Goal: Task Accomplishment & Management: Manage account settings

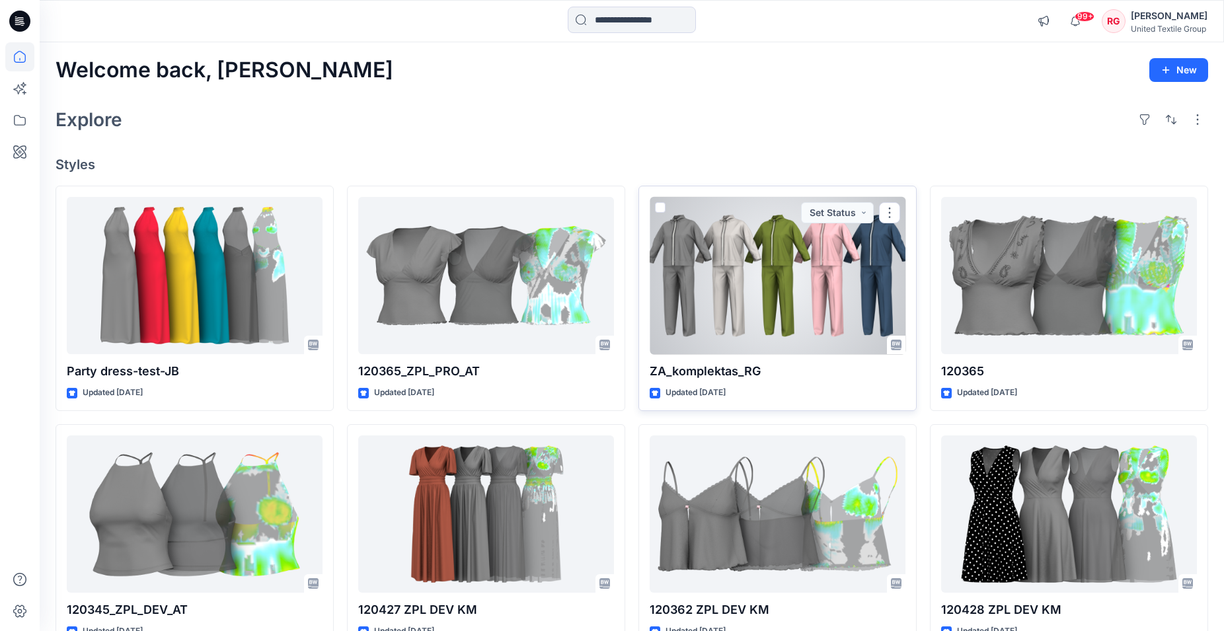
click at [773, 308] on div at bounding box center [778, 276] width 256 height 158
click at [754, 241] on div at bounding box center [778, 276] width 256 height 158
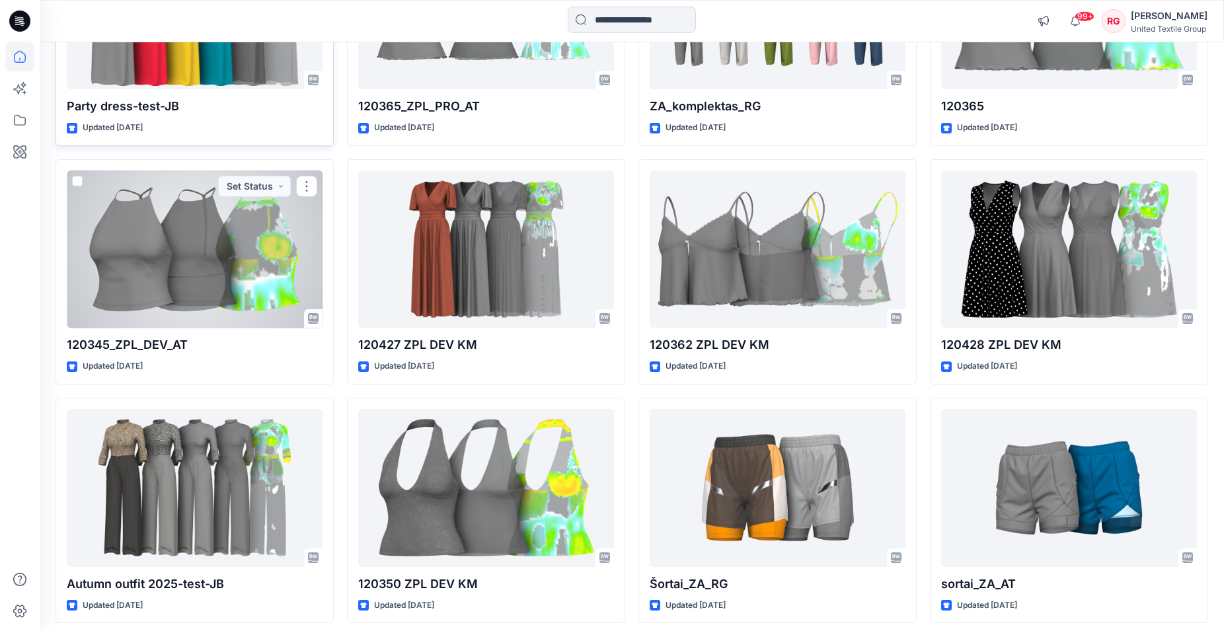
scroll to position [270, 0]
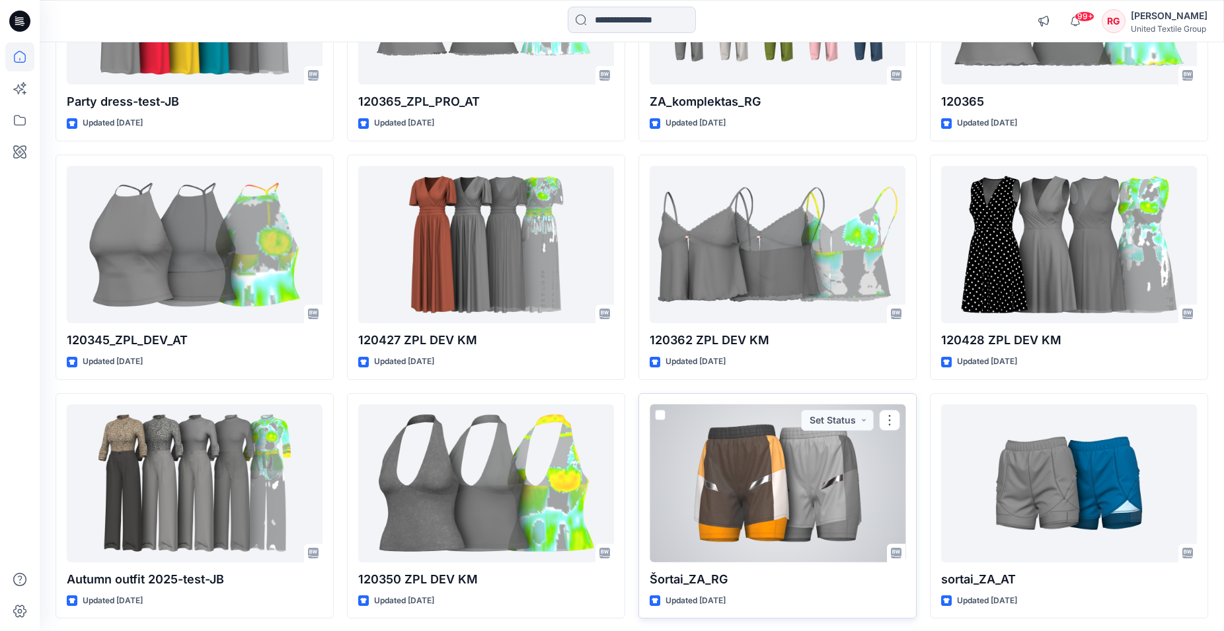
click at [758, 481] on div at bounding box center [778, 484] width 256 height 158
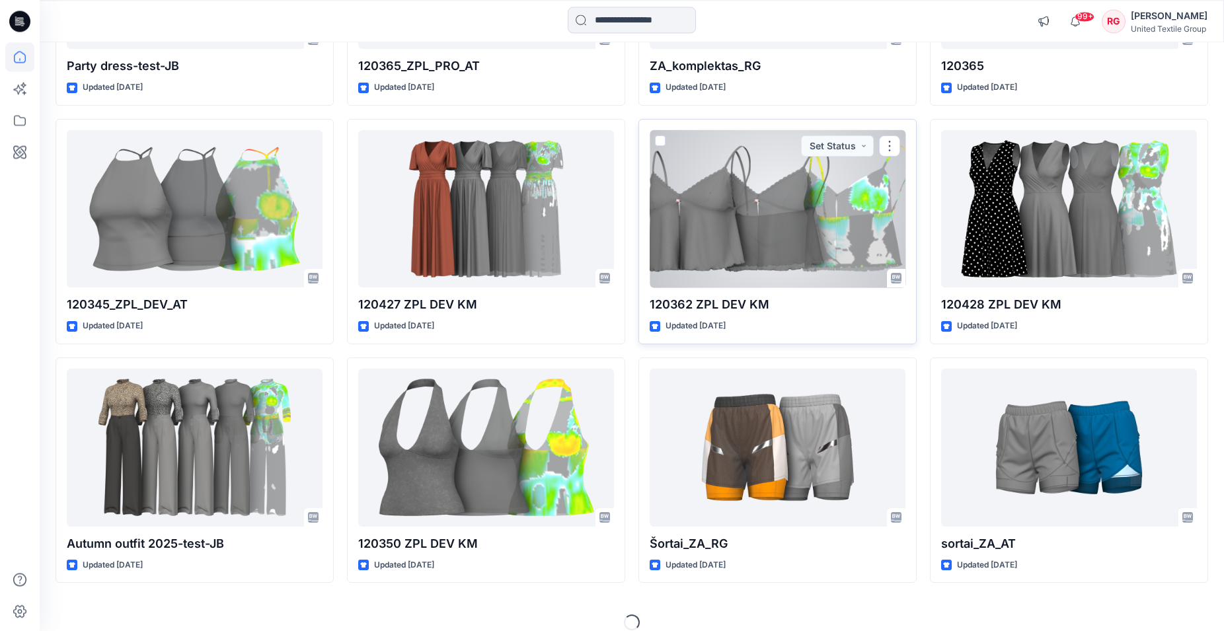
scroll to position [321, 0]
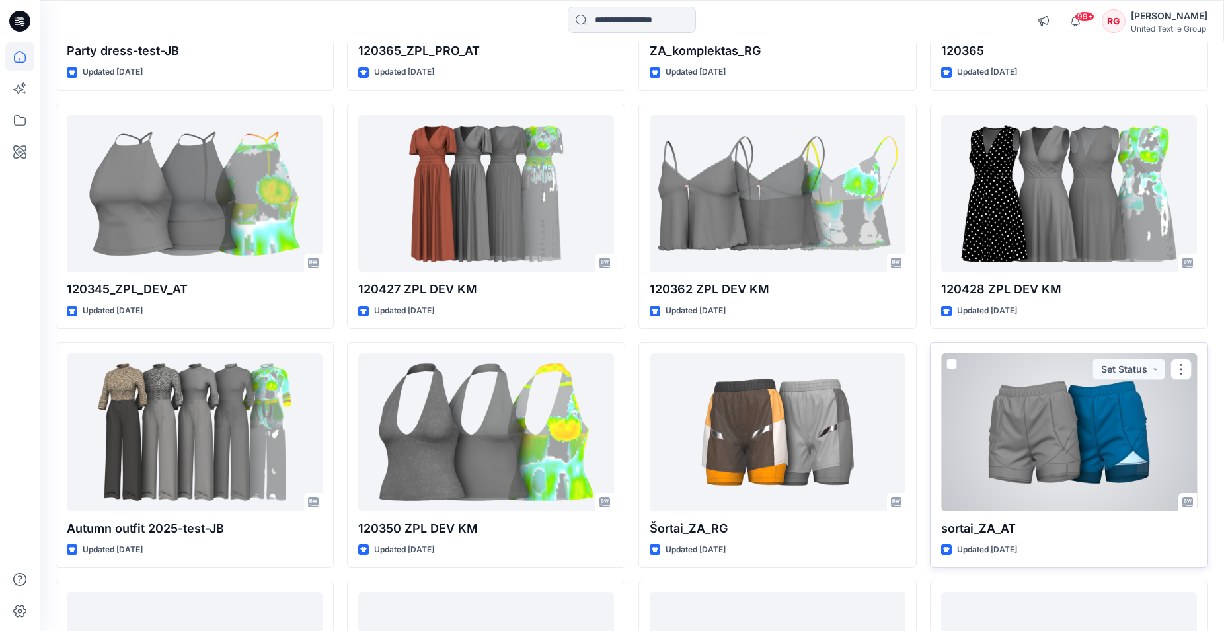
click at [1053, 453] on div at bounding box center [1069, 433] width 256 height 158
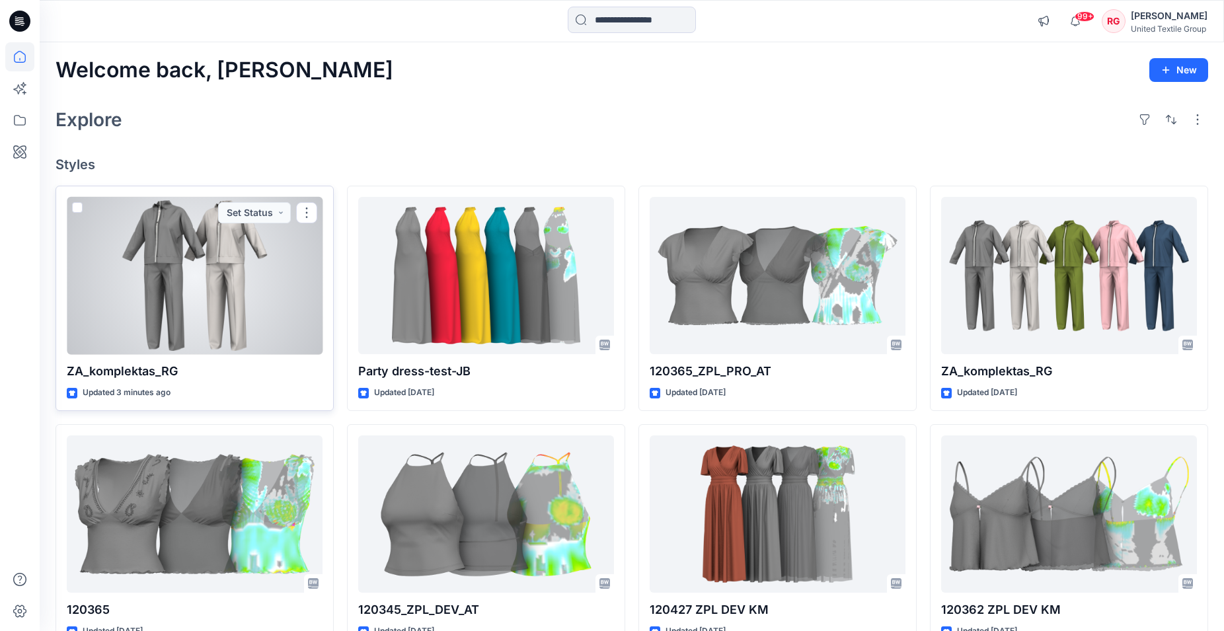
click at [238, 290] on div at bounding box center [195, 276] width 256 height 158
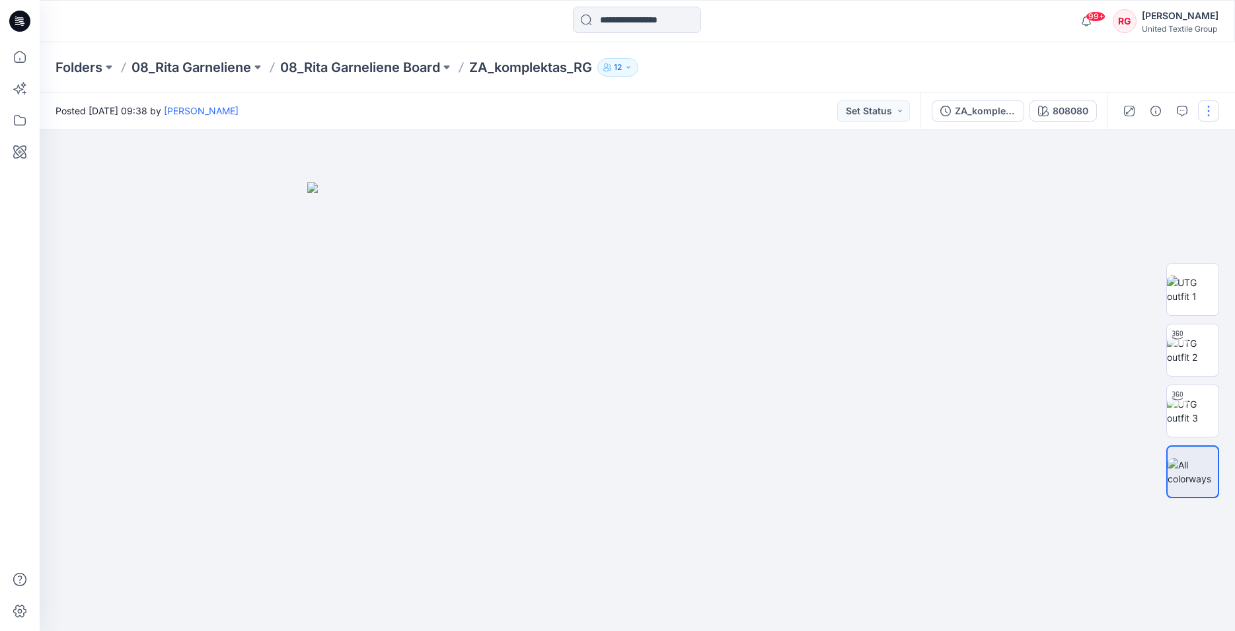
click at [1206, 110] on button "button" at bounding box center [1208, 110] width 21 height 21
click at [1140, 176] on button "Edit" at bounding box center [1154, 179] width 122 height 24
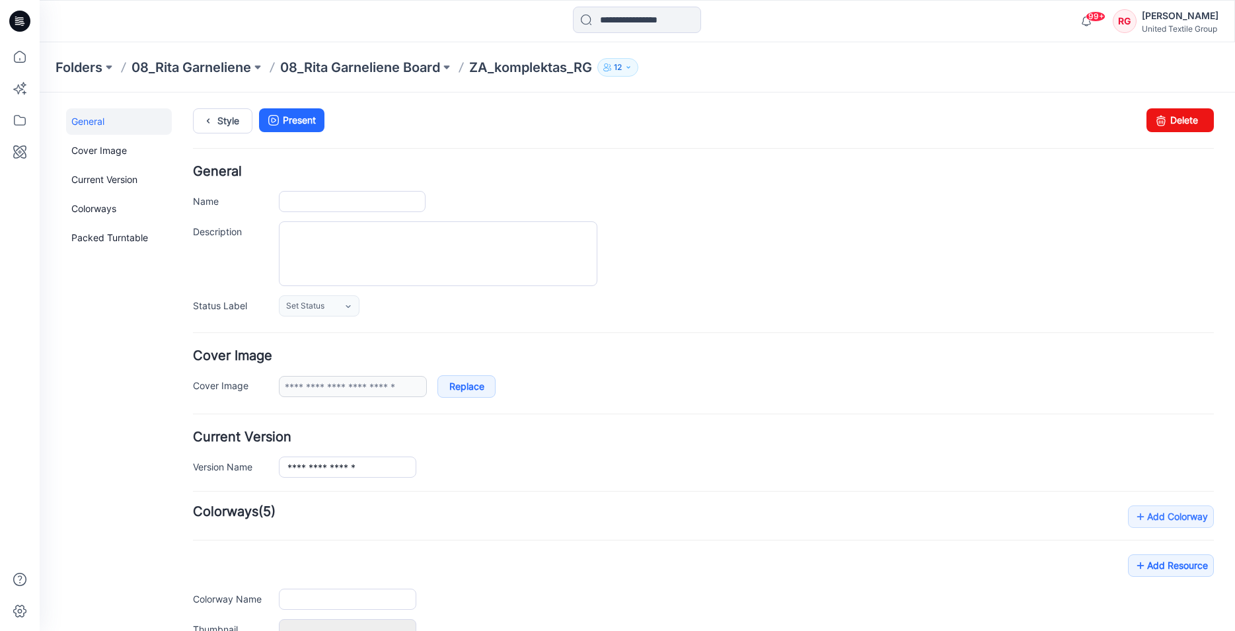
type input "**********"
type input "******"
type input "**********"
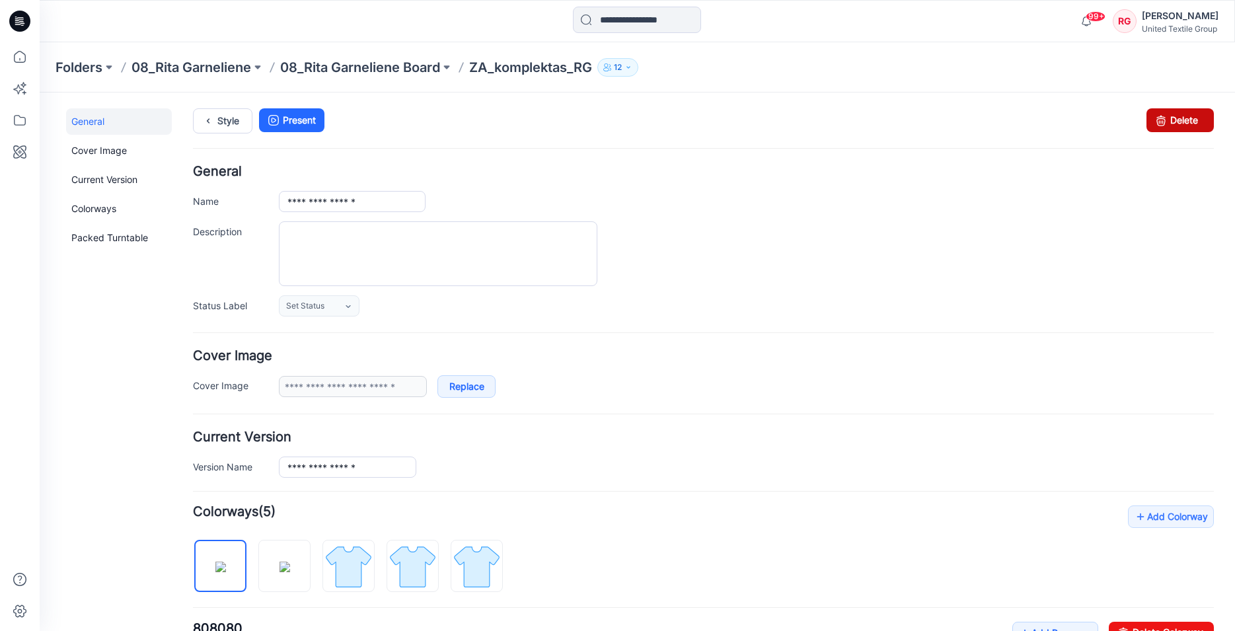
click at [1179, 116] on link "Delete" at bounding box center [1180, 120] width 67 height 24
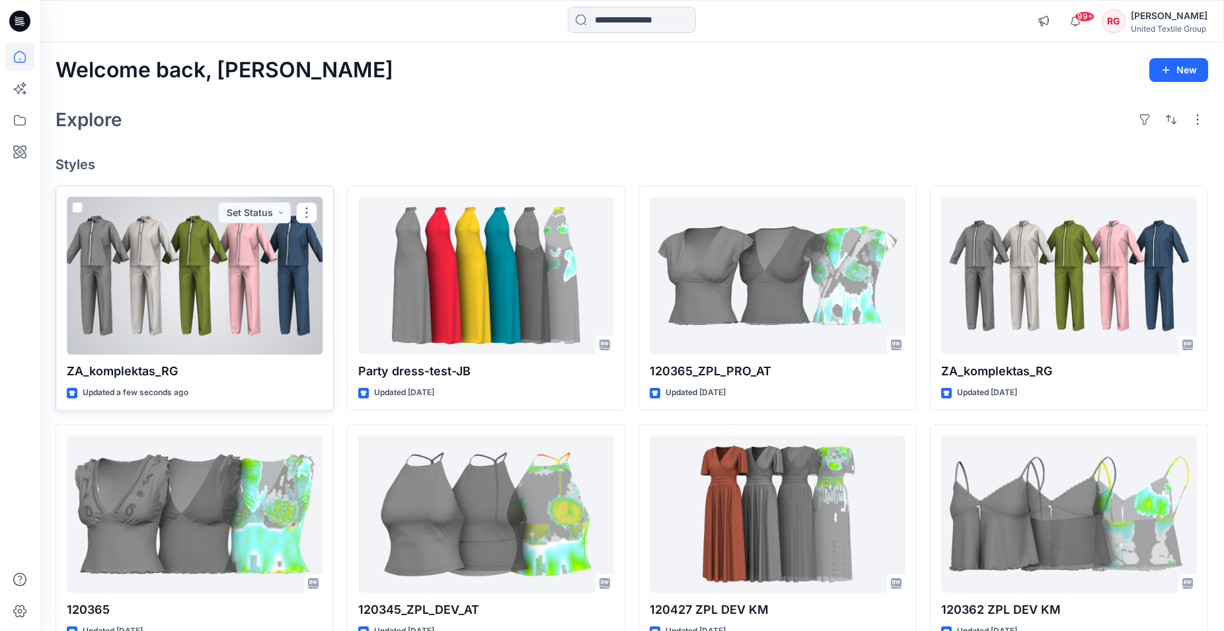
click at [246, 256] on div at bounding box center [195, 276] width 256 height 158
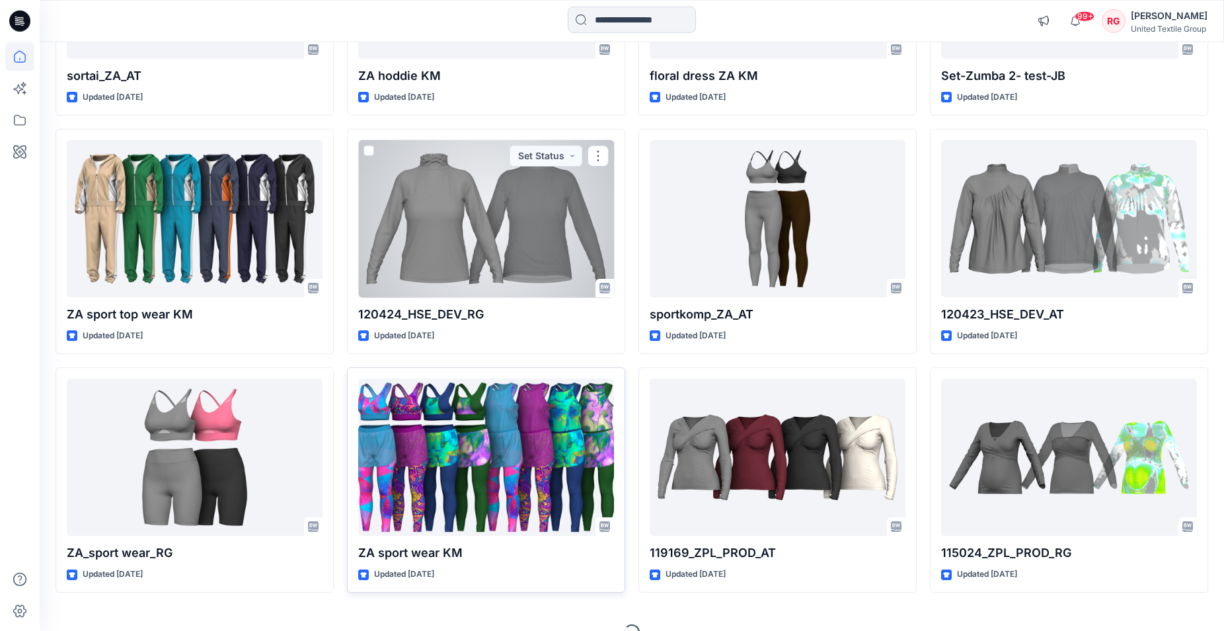
scroll to position [1037, 0]
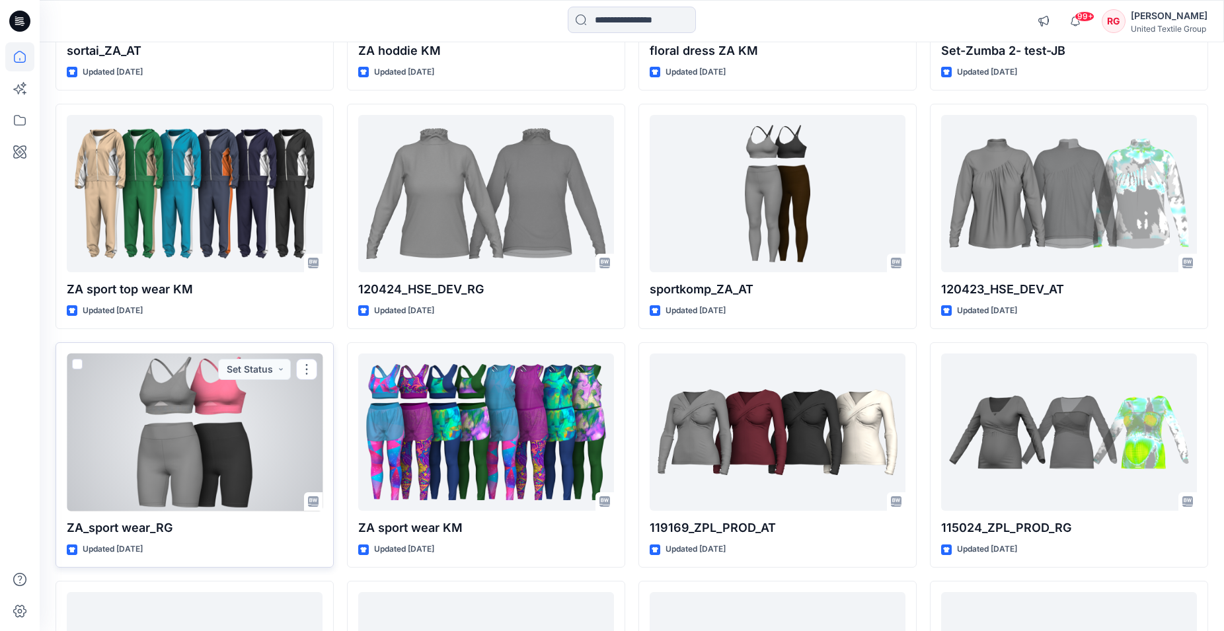
click at [157, 449] on div at bounding box center [195, 433] width 256 height 158
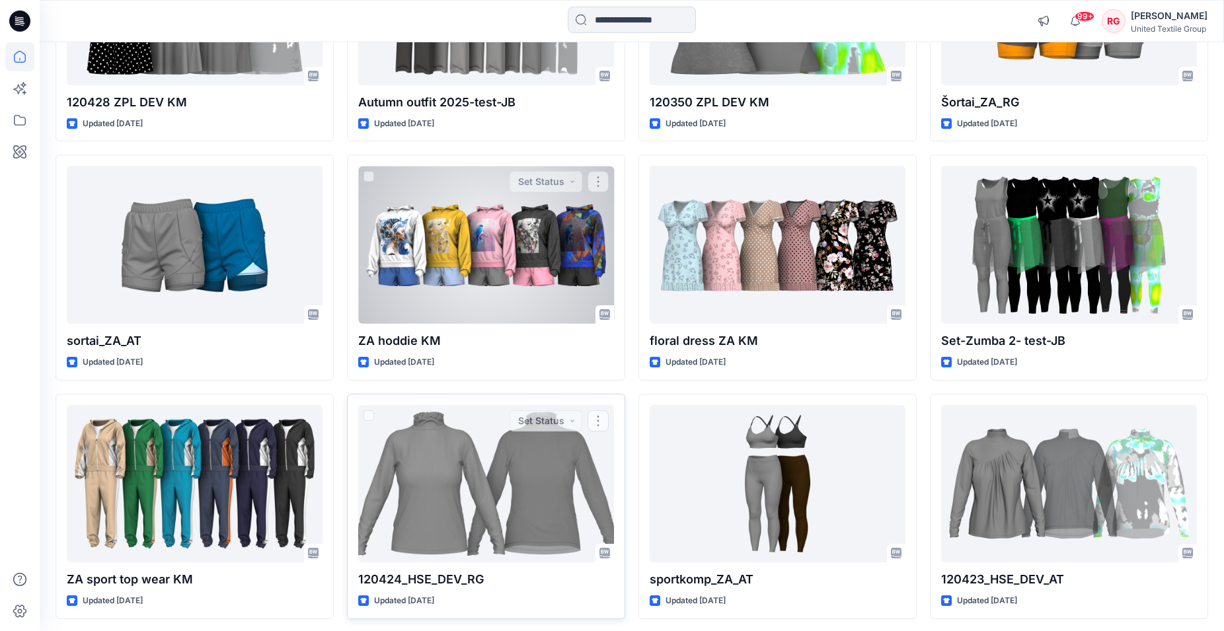
scroll to position [565, 0]
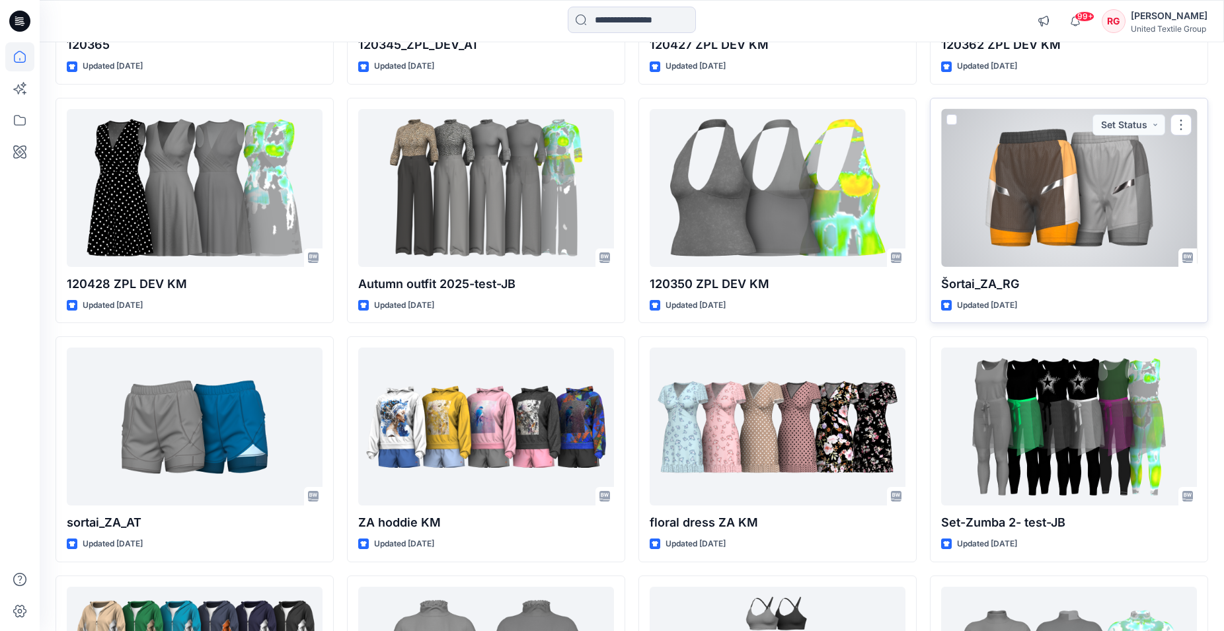
click at [1022, 215] on div at bounding box center [1069, 188] width 256 height 158
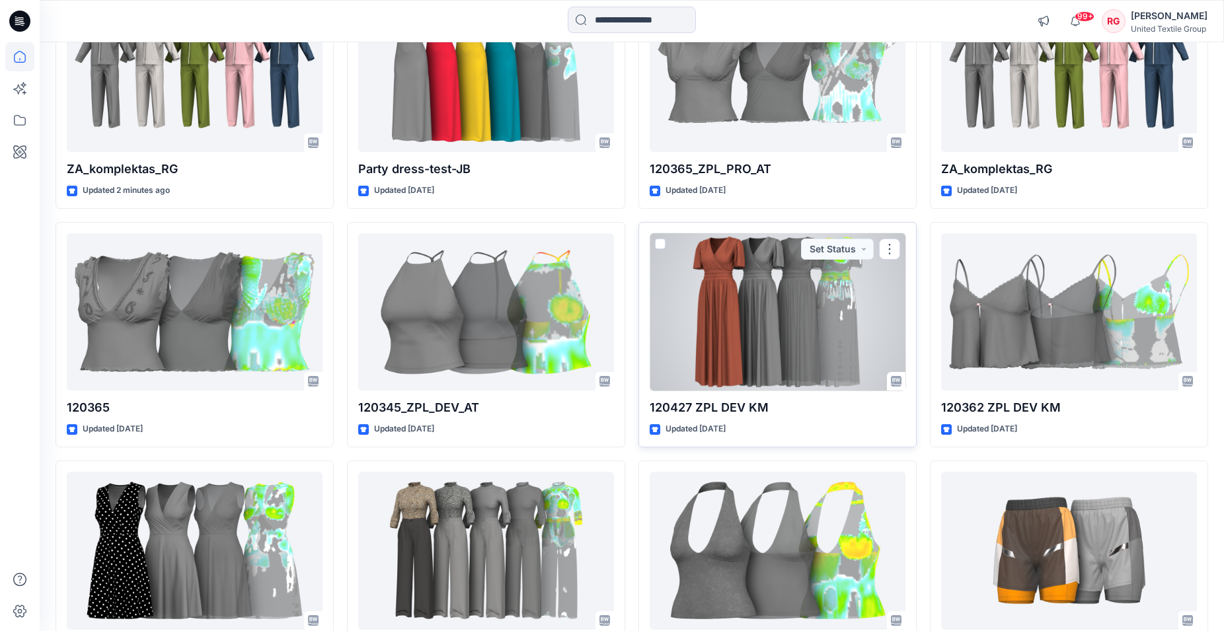
scroll to position [321, 0]
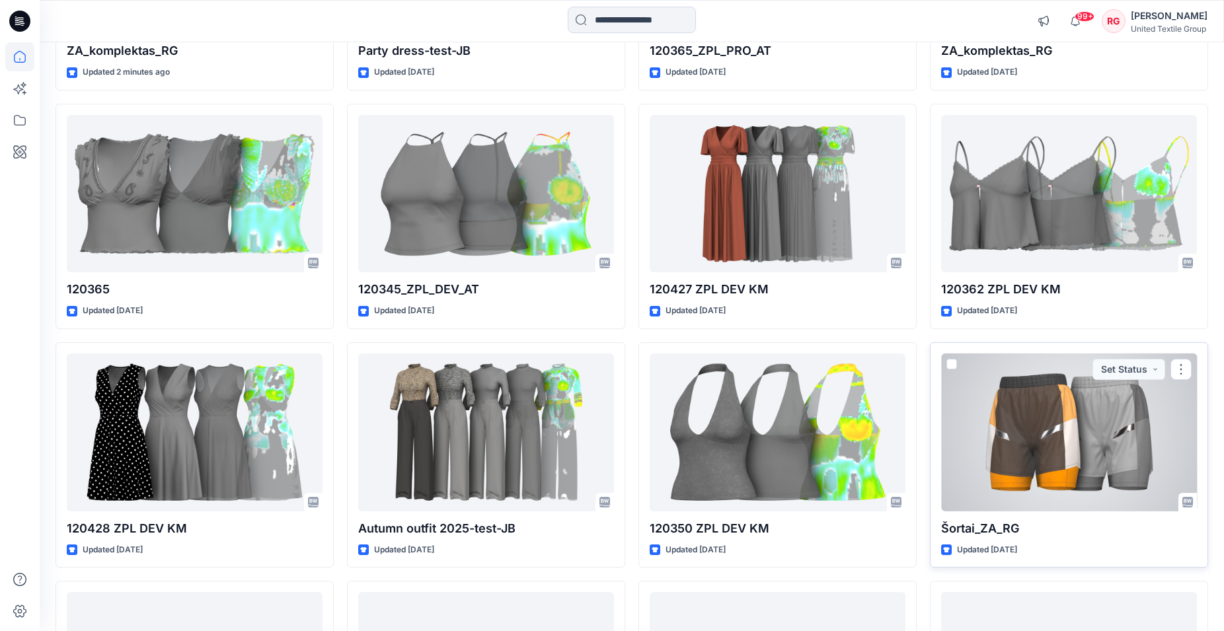
click at [1084, 397] on div at bounding box center [1069, 433] width 256 height 158
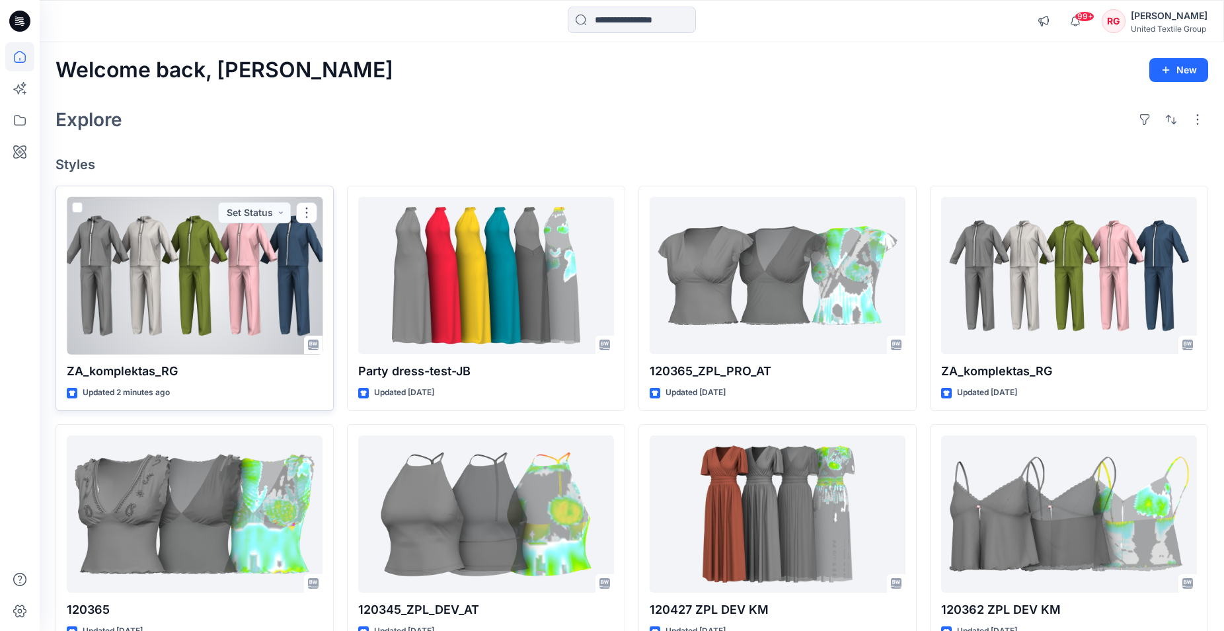
click at [226, 295] on div at bounding box center [195, 276] width 256 height 158
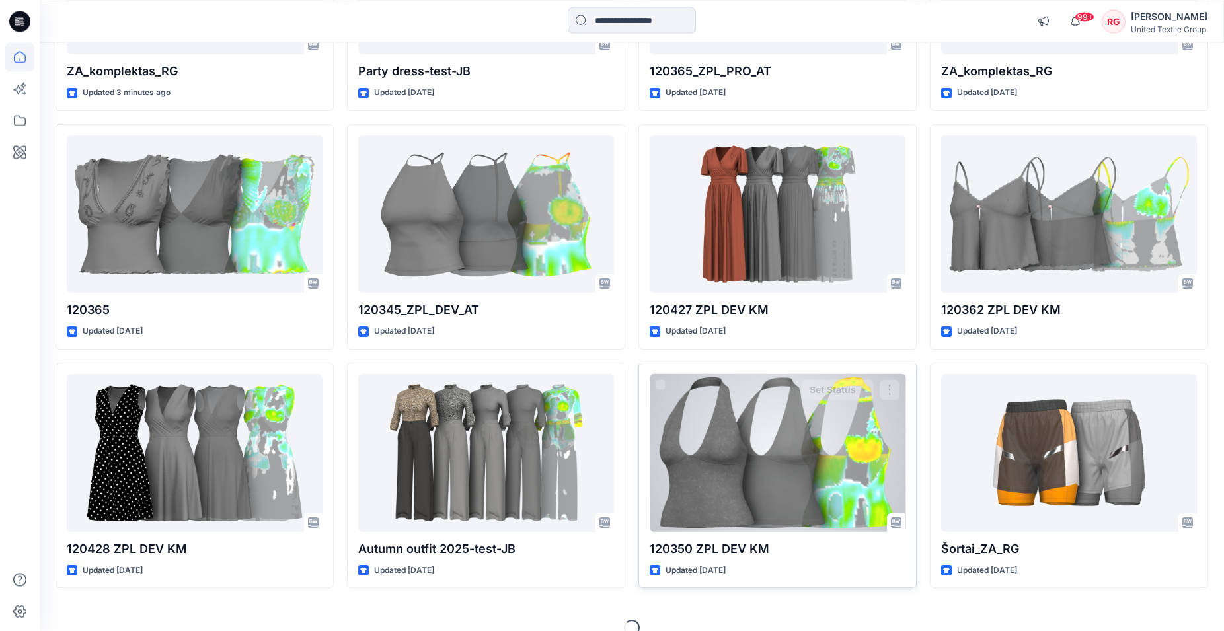
scroll to position [321, 0]
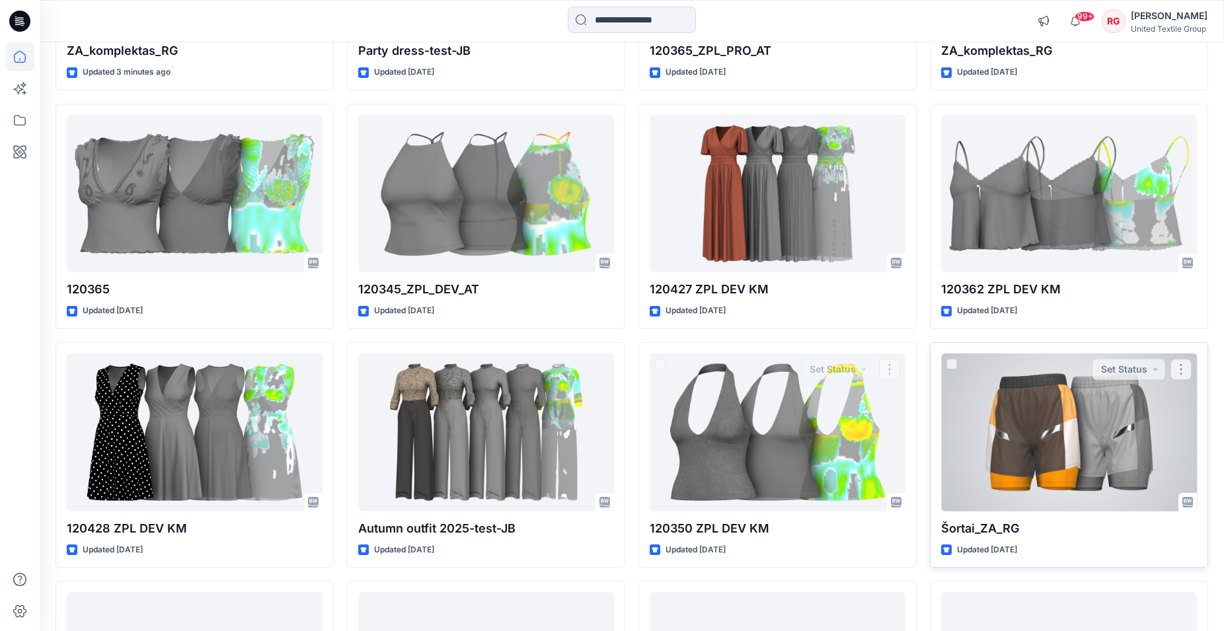
click at [1157, 432] on div at bounding box center [1069, 433] width 256 height 158
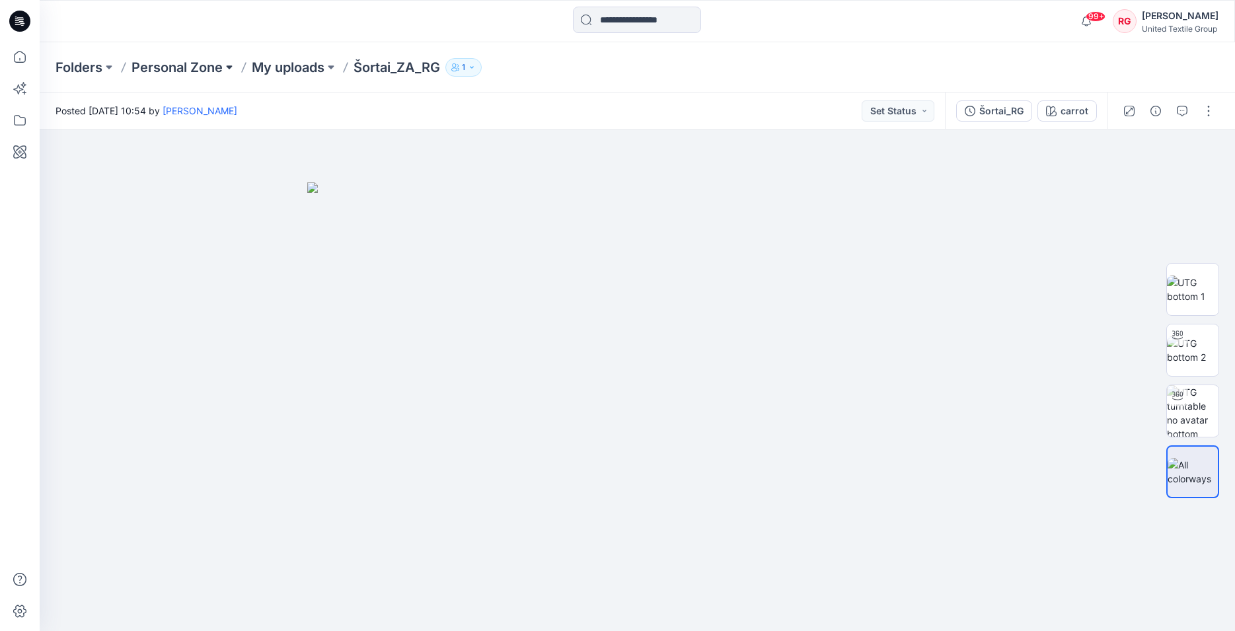
click at [229, 64] on button at bounding box center [229, 67] width 13 height 19
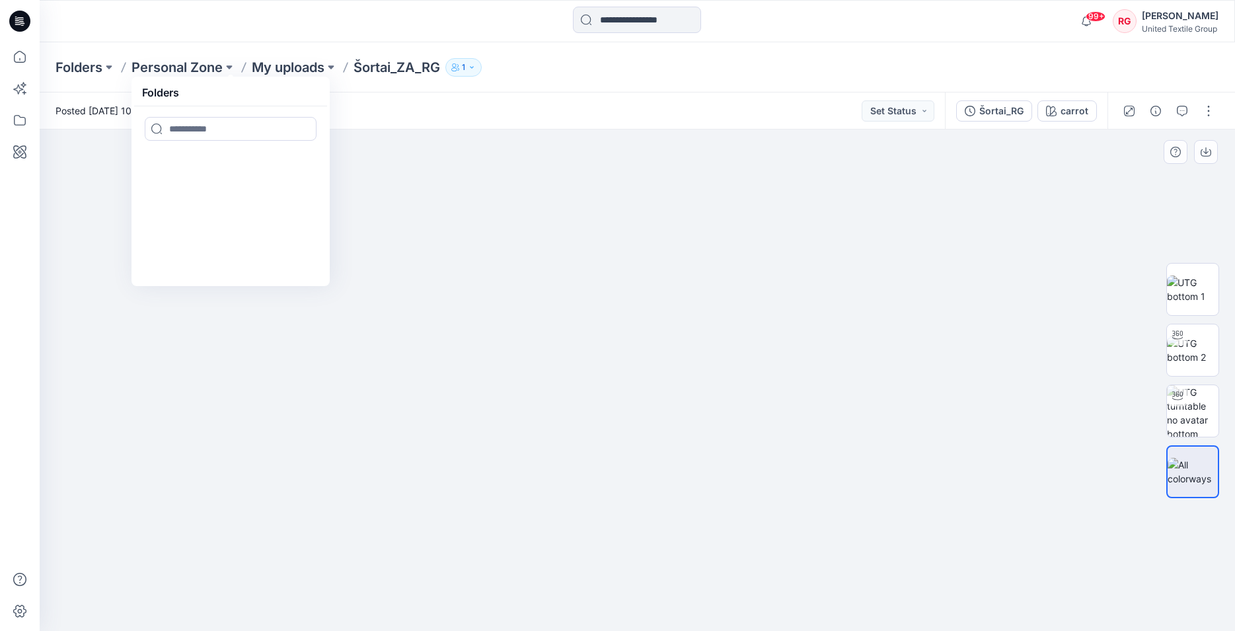
click at [329, 416] on img at bounding box center [637, 407] width 661 height 450
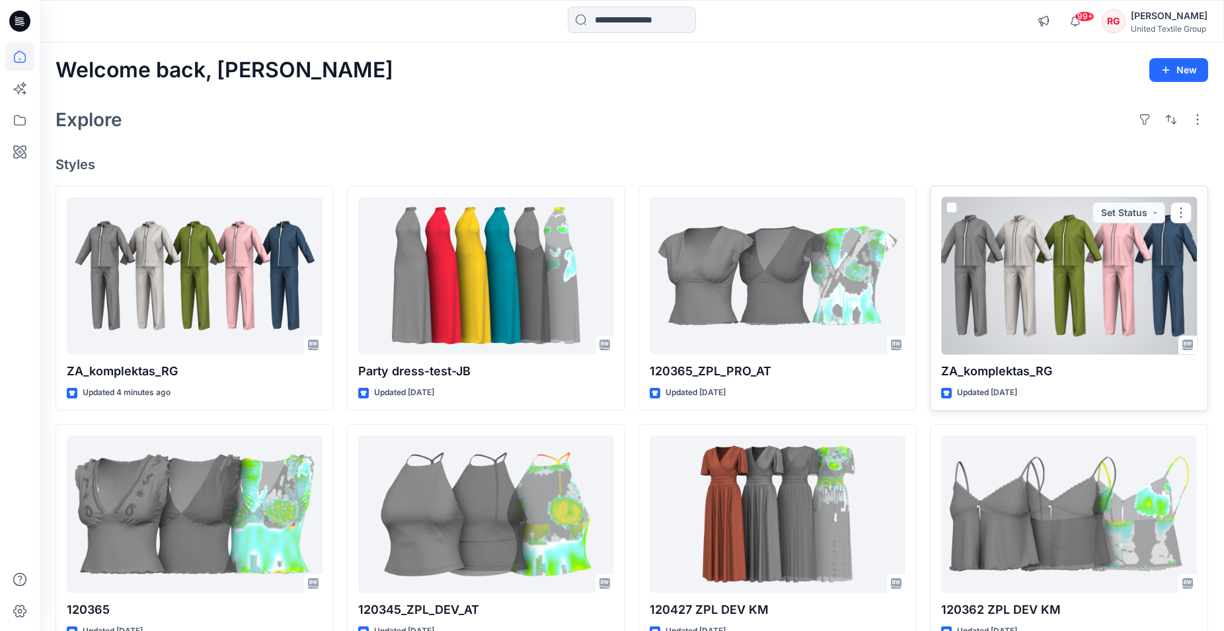
click at [1050, 245] on div at bounding box center [1069, 276] width 256 height 158
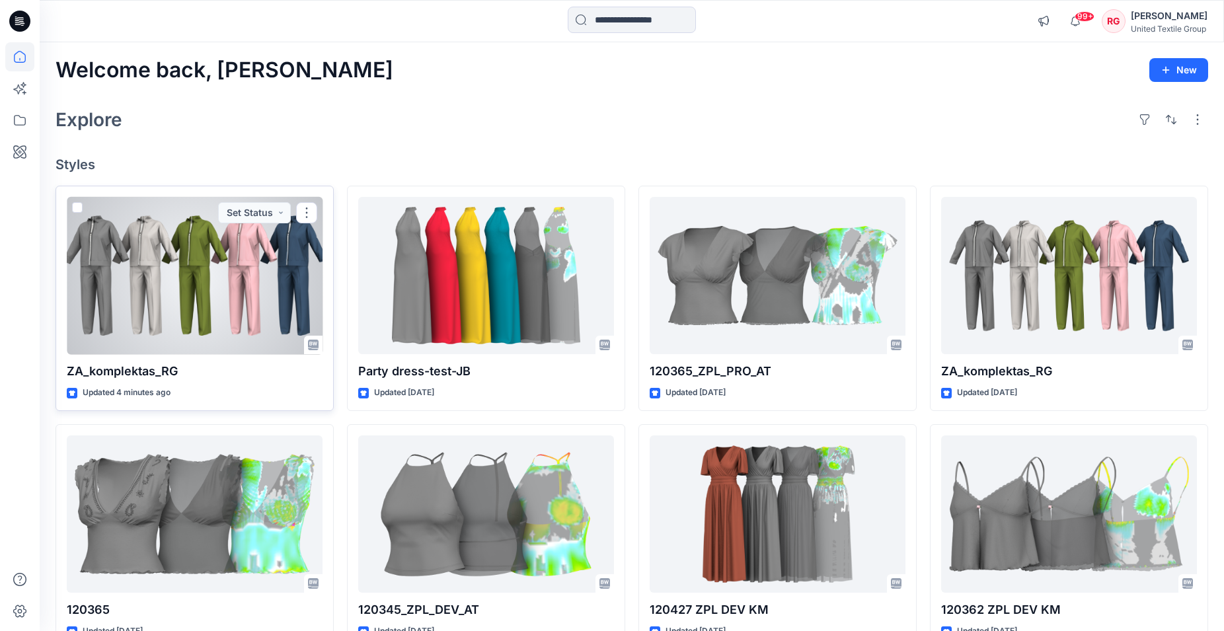
click at [207, 280] on div at bounding box center [195, 276] width 256 height 158
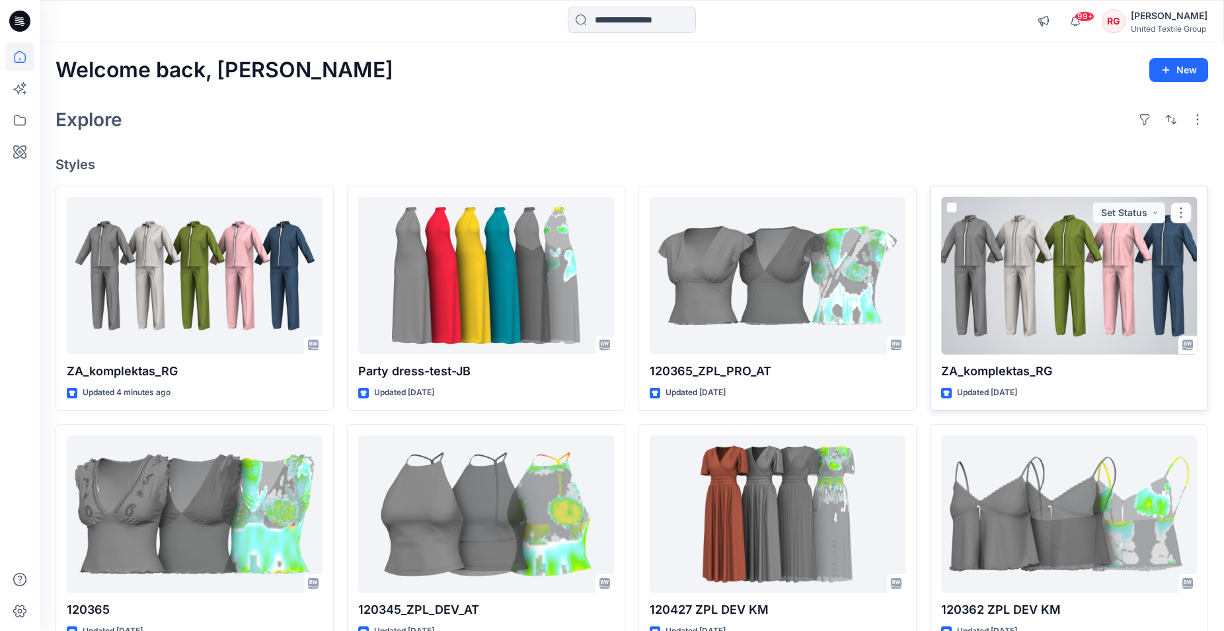
click at [1038, 299] on div at bounding box center [1069, 276] width 256 height 158
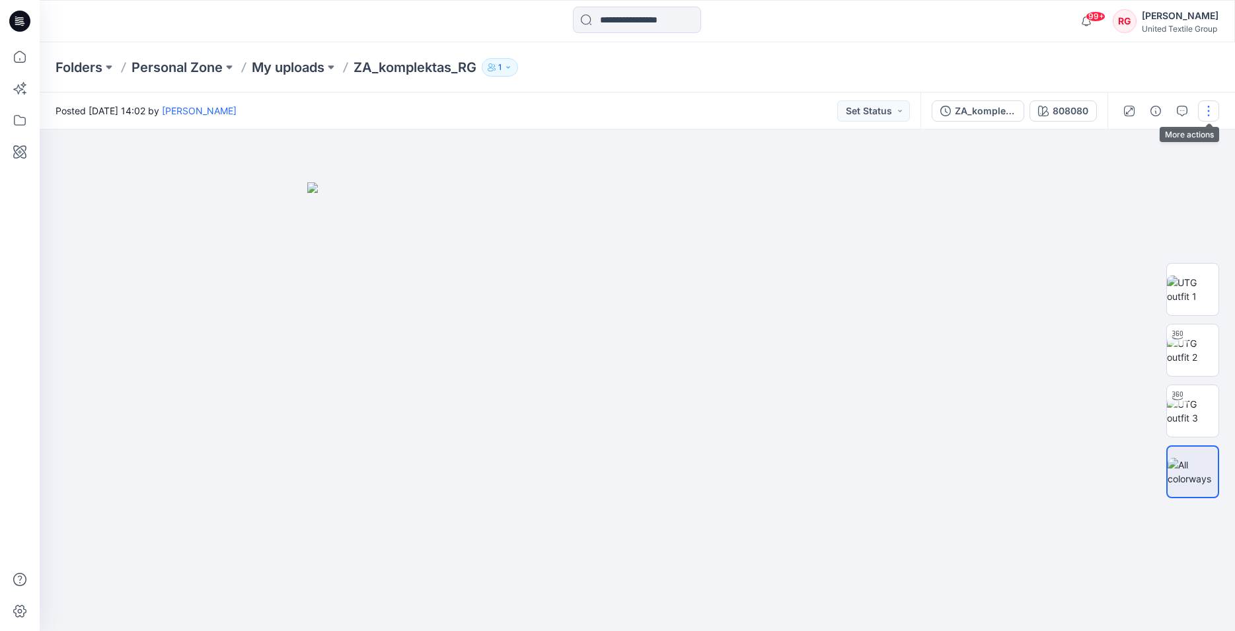
click at [1209, 113] on button "button" at bounding box center [1208, 110] width 21 height 21
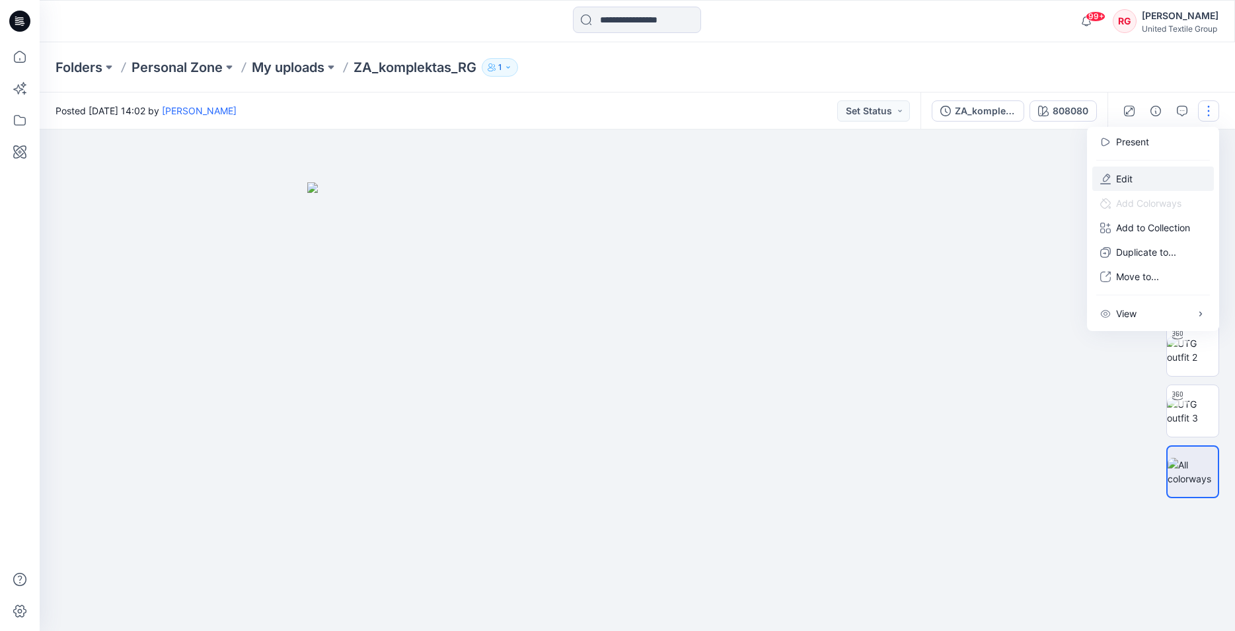
click at [1140, 177] on button "Edit" at bounding box center [1154, 179] width 122 height 24
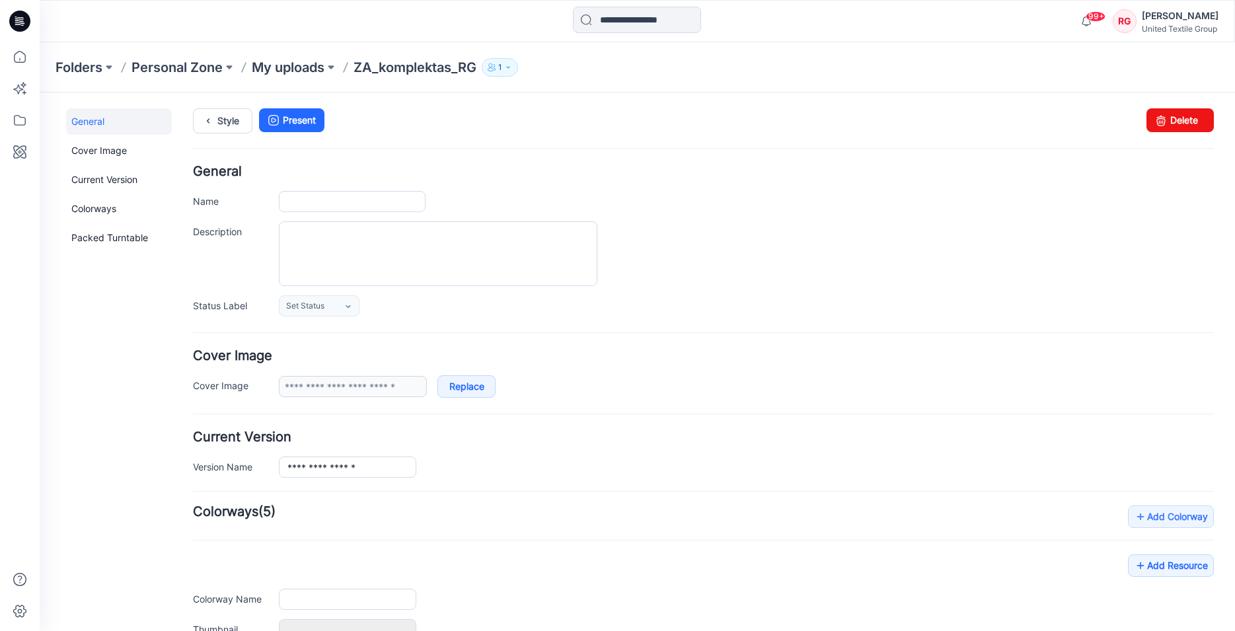
type input "**********"
type input "******"
type input "**********"
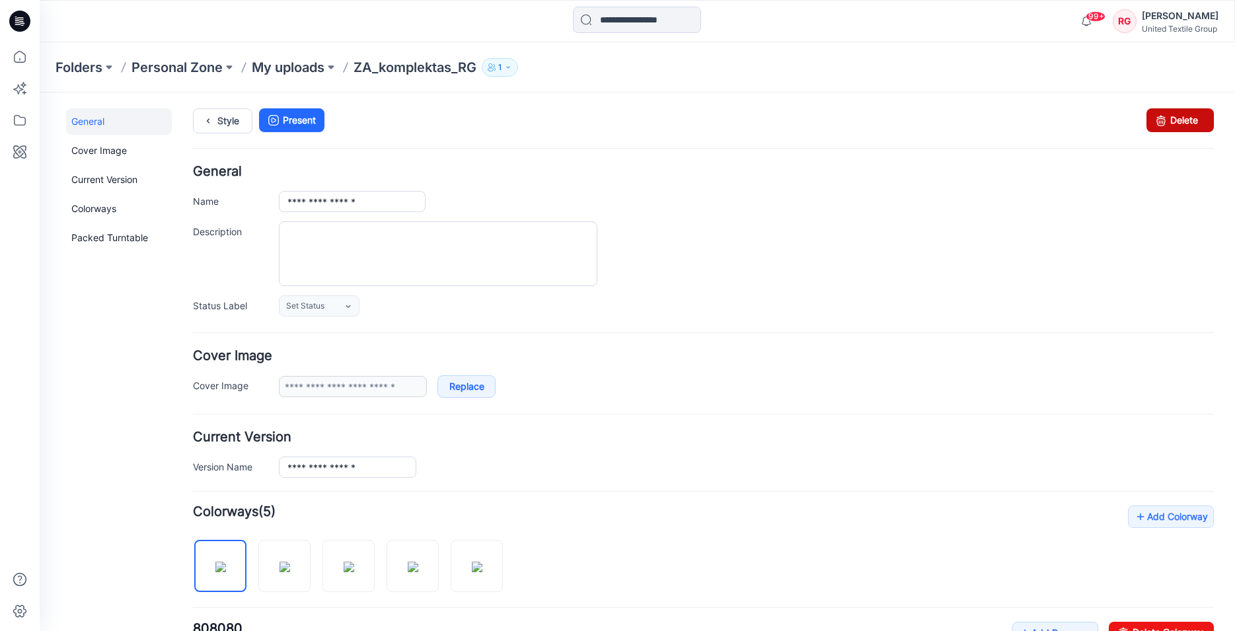
click at [1172, 122] on link "Delete" at bounding box center [1180, 120] width 67 height 24
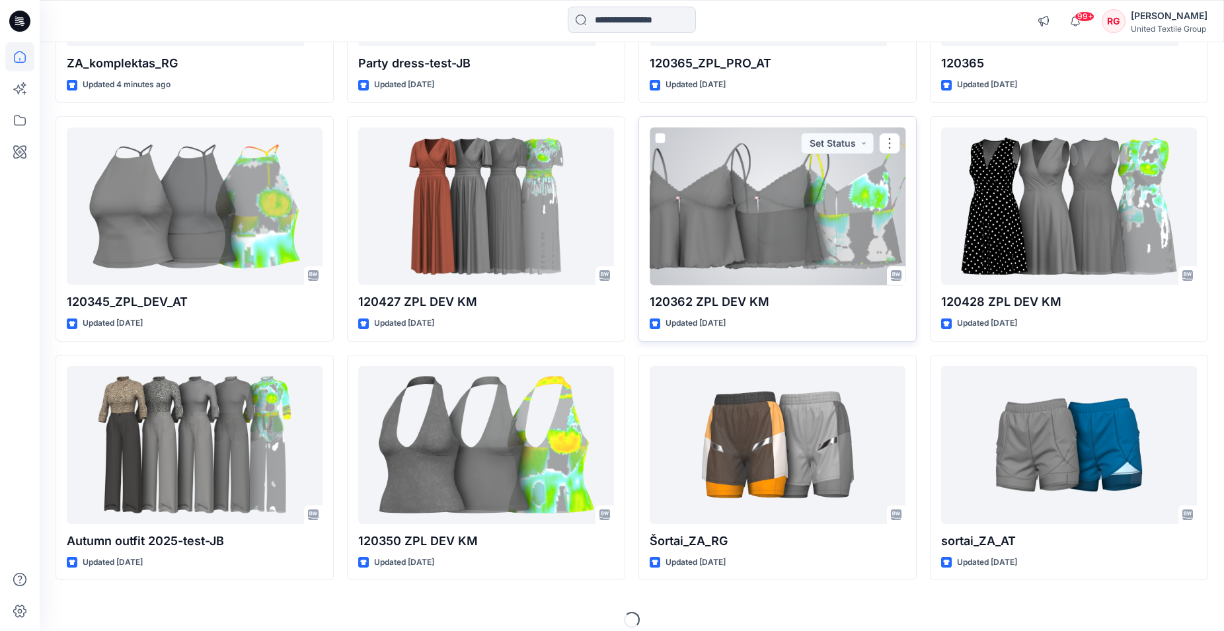
scroll to position [321, 0]
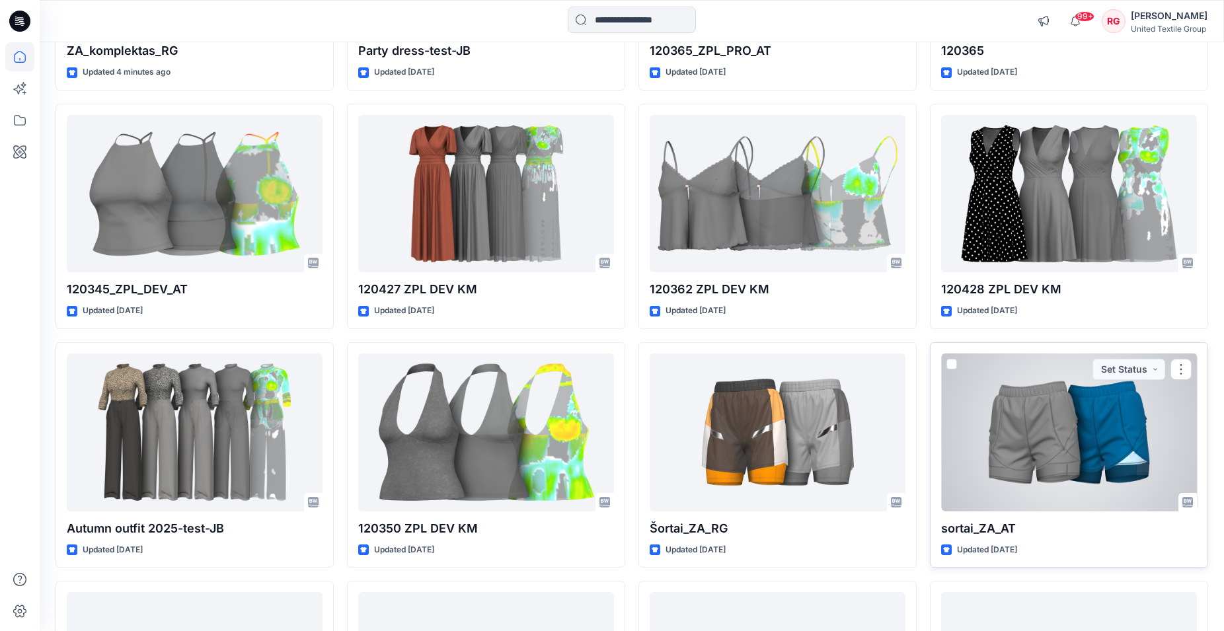
click at [1011, 417] on div at bounding box center [1069, 433] width 256 height 158
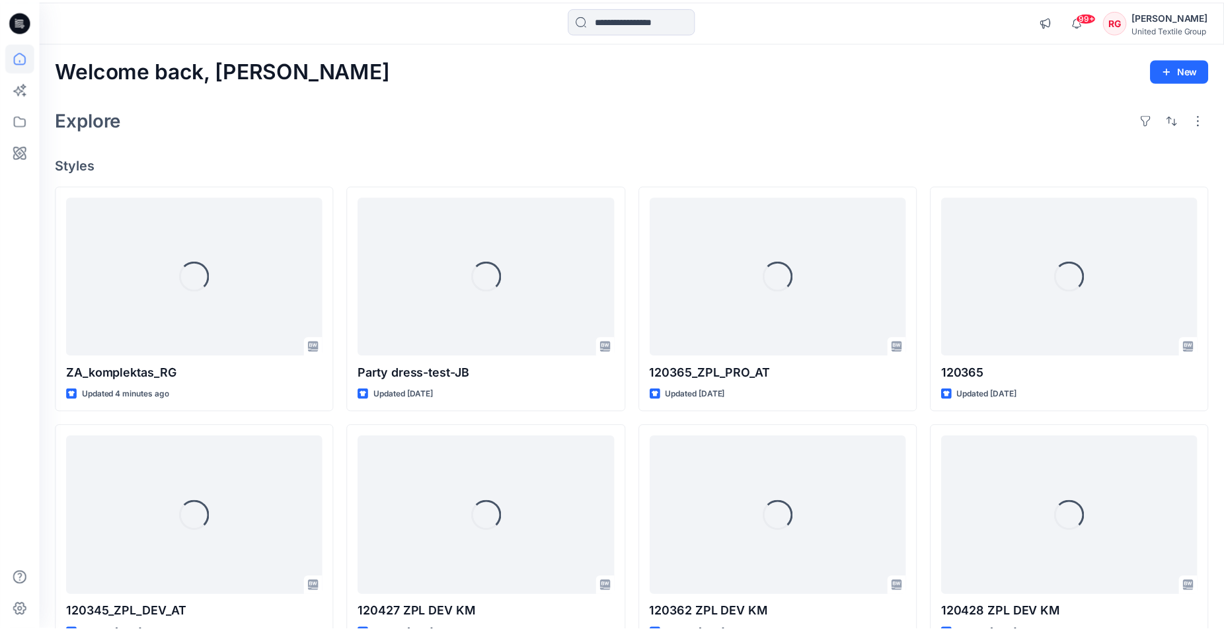
scroll to position [321, 0]
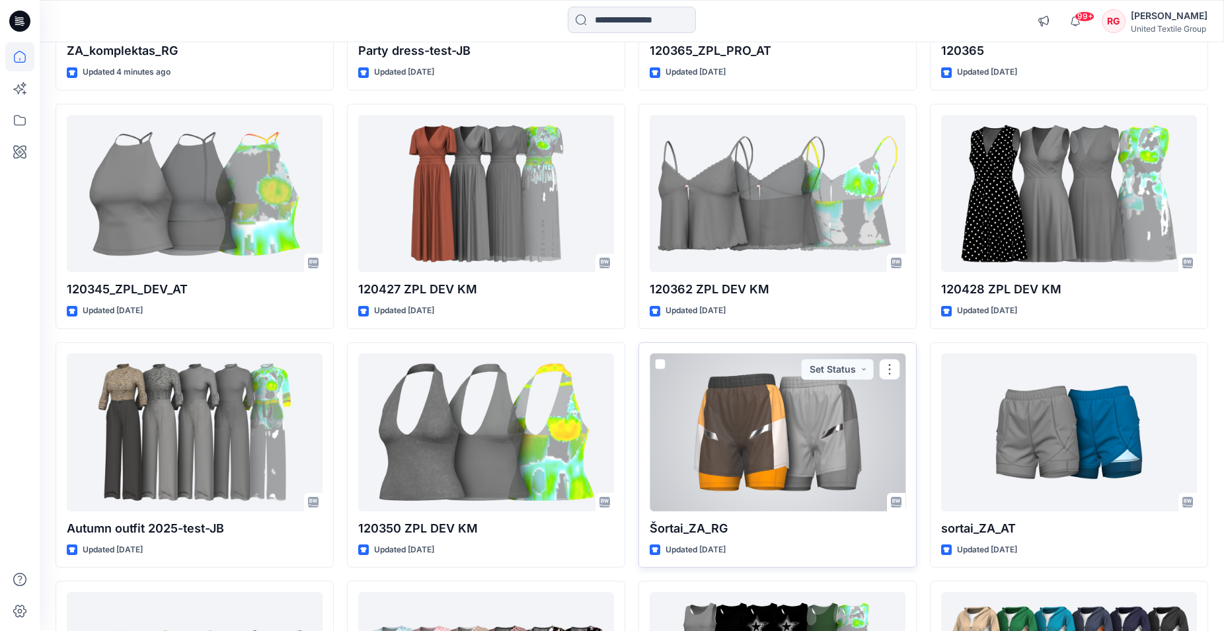
click at [787, 396] on div at bounding box center [778, 433] width 256 height 158
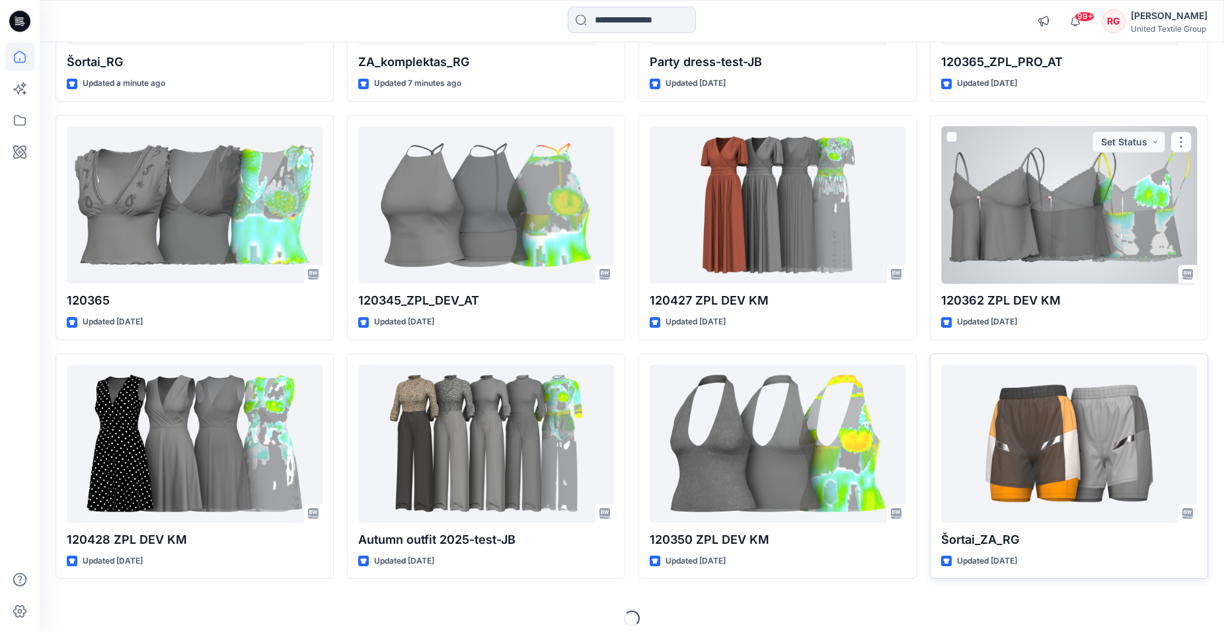
scroll to position [321, 0]
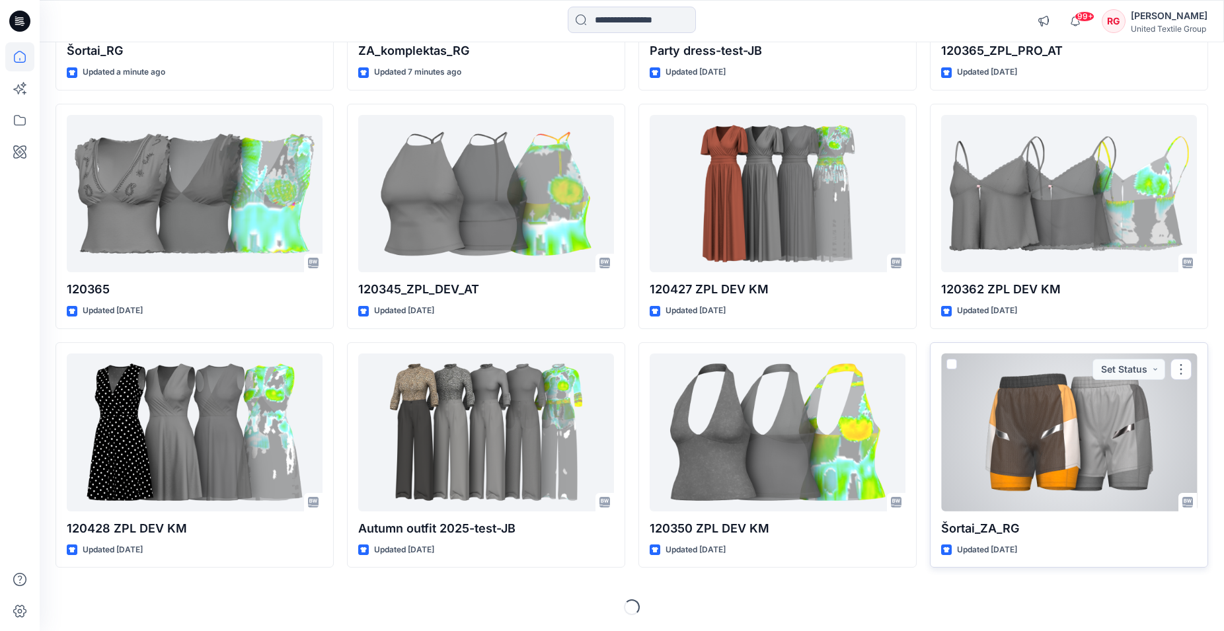
click at [1080, 417] on div at bounding box center [1069, 433] width 256 height 158
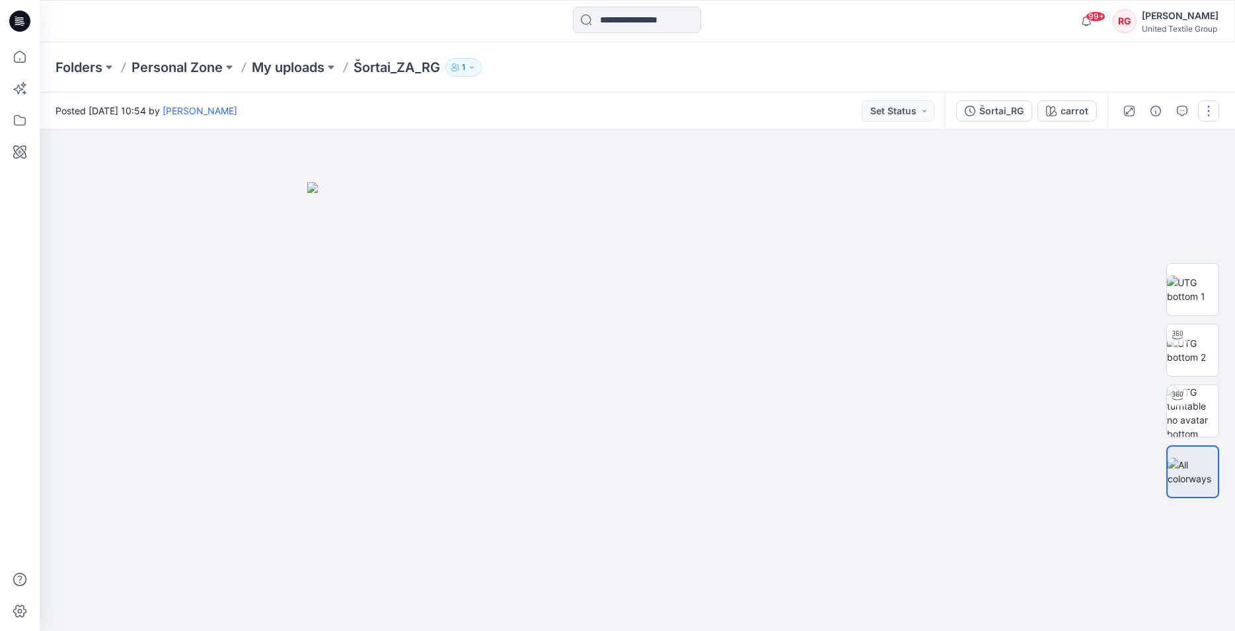
click at [1205, 110] on button "button" at bounding box center [1208, 110] width 21 height 21
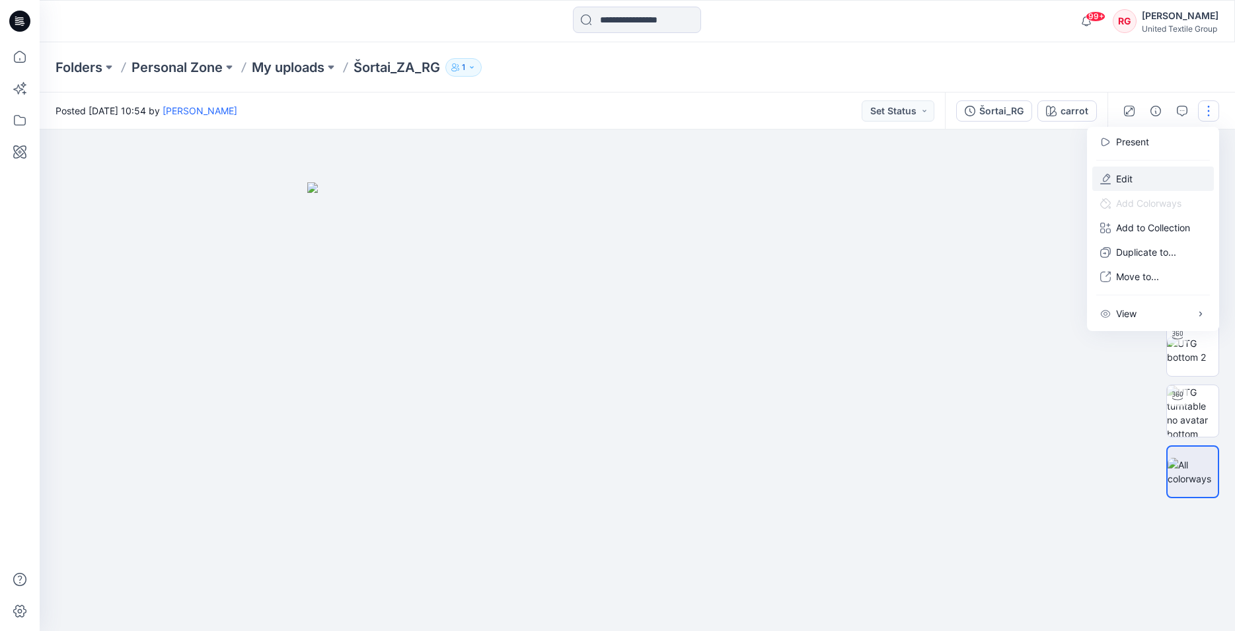
click at [1154, 182] on button "Edit" at bounding box center [1154, 179] width 122 height 24
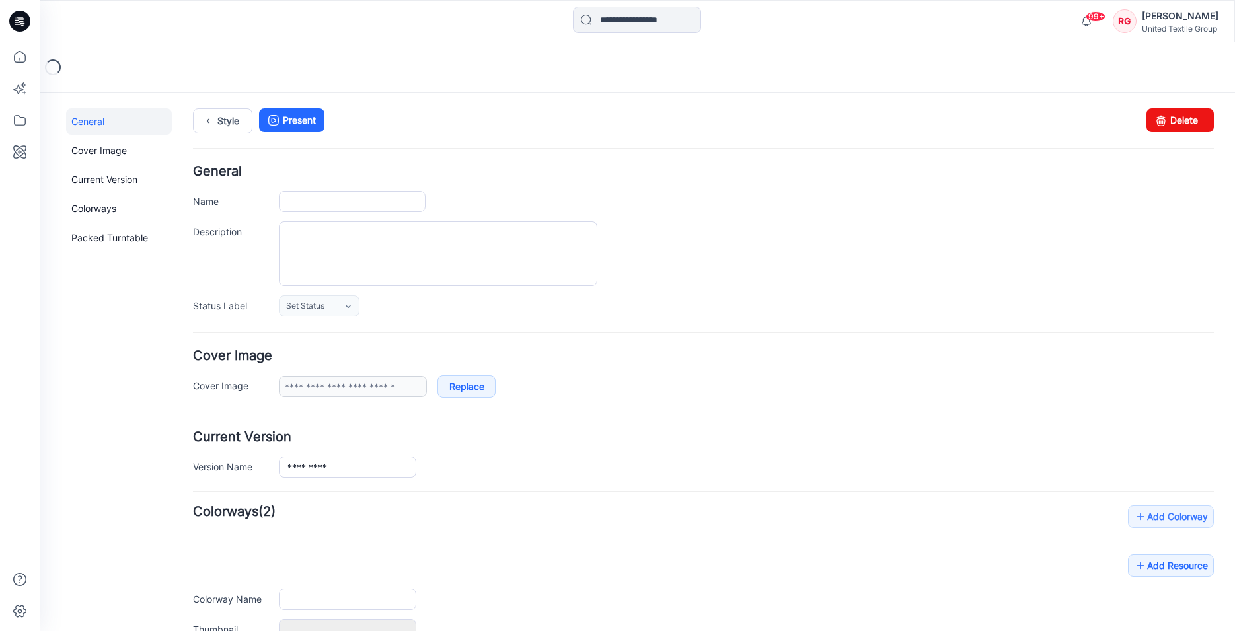
type input "**********"
type input "******"
type input "**********"
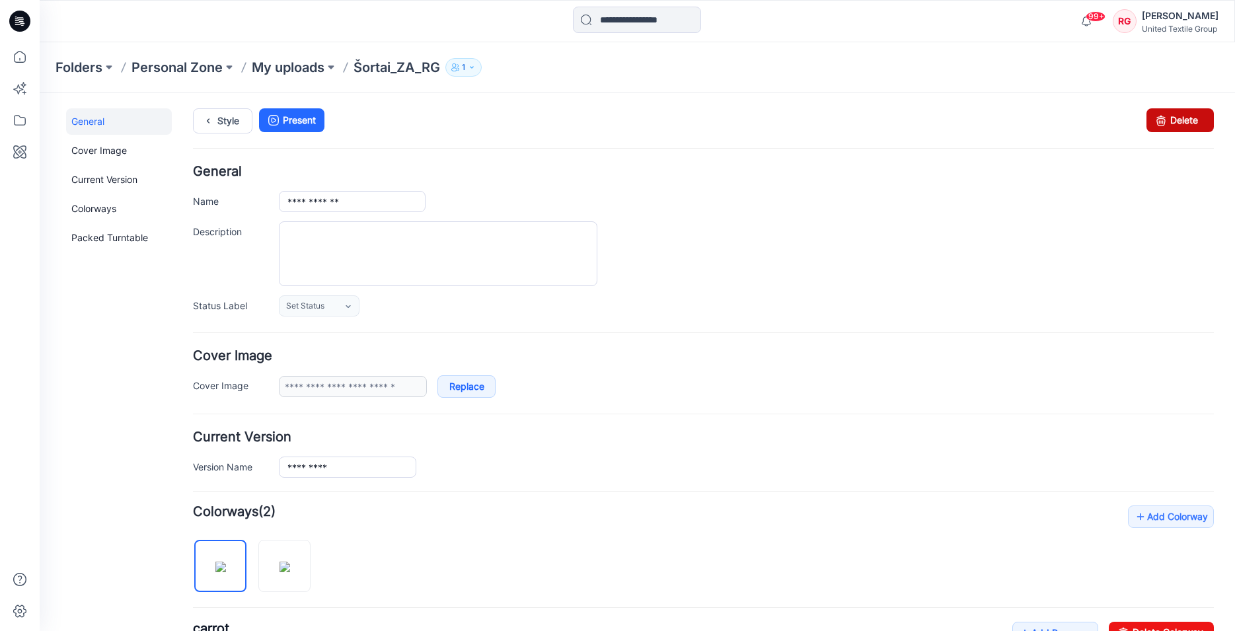
click at [1166, 123] on link "Delete" at bounding box center [1180, 120] width 67 height 24
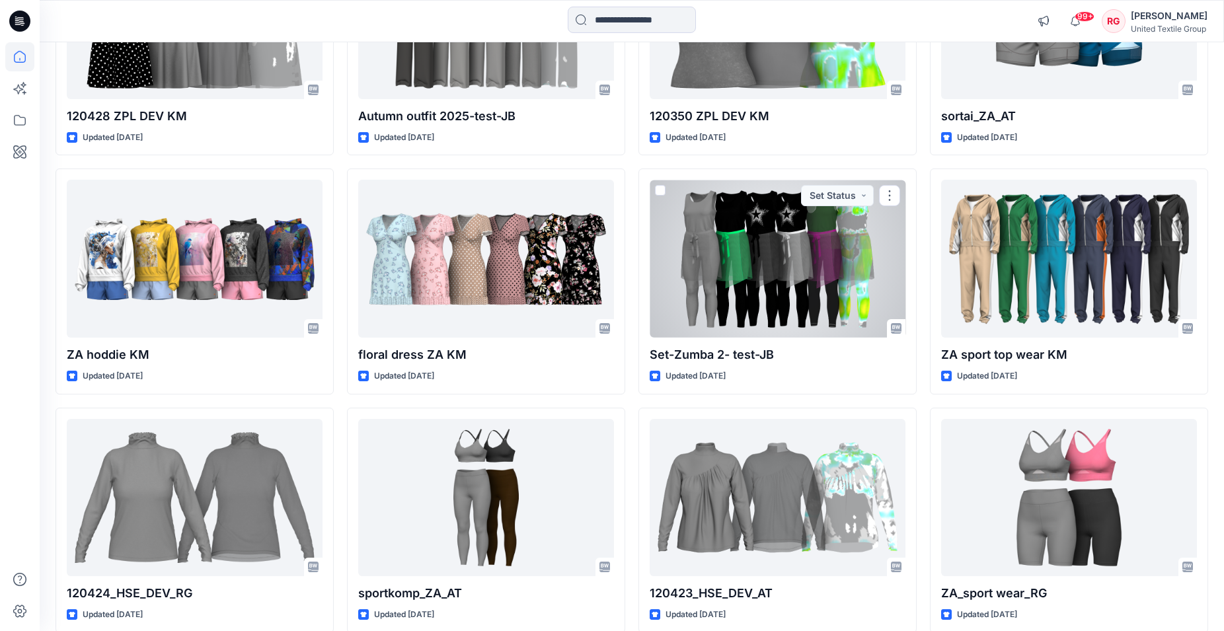
scroll to position [793, 0]
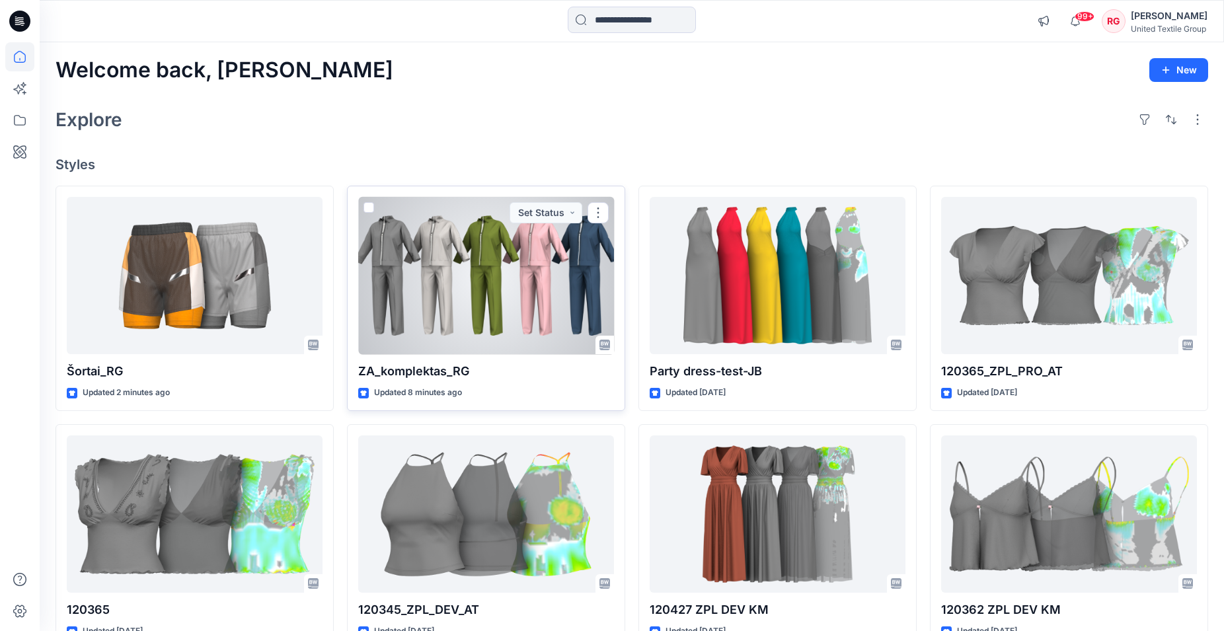
click at [437, 285] on div at bounding box center [486, 276] width 256 height 158
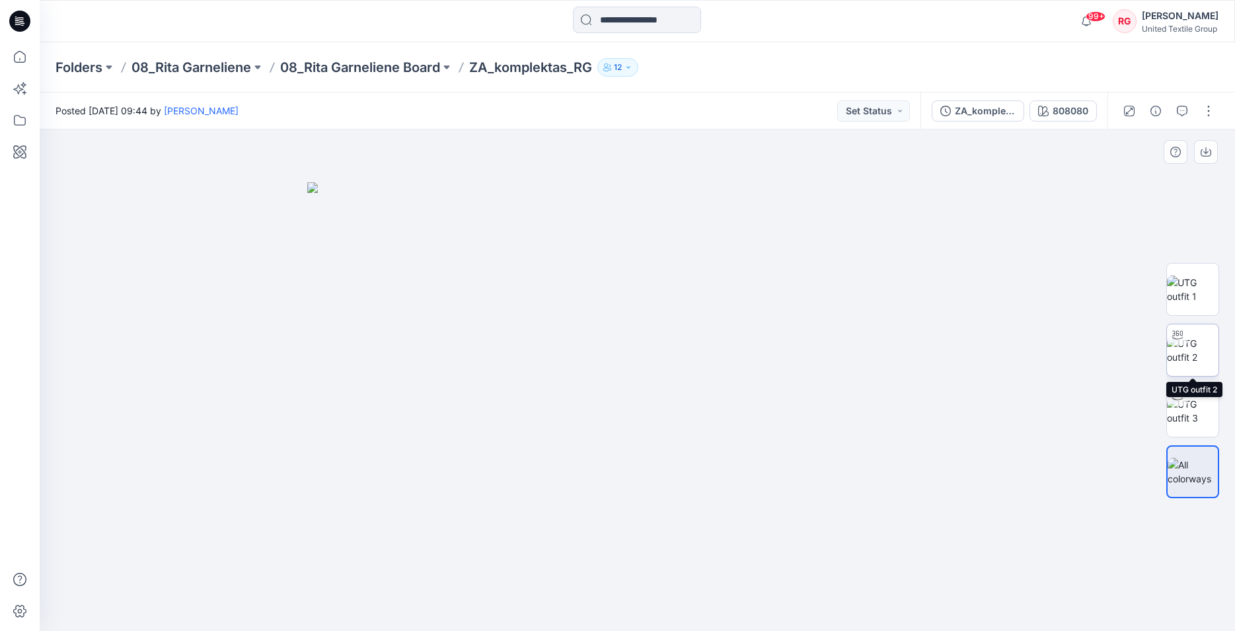
click at [1183, 346] on img at bounding box center [1193, 350] width 52 height 28
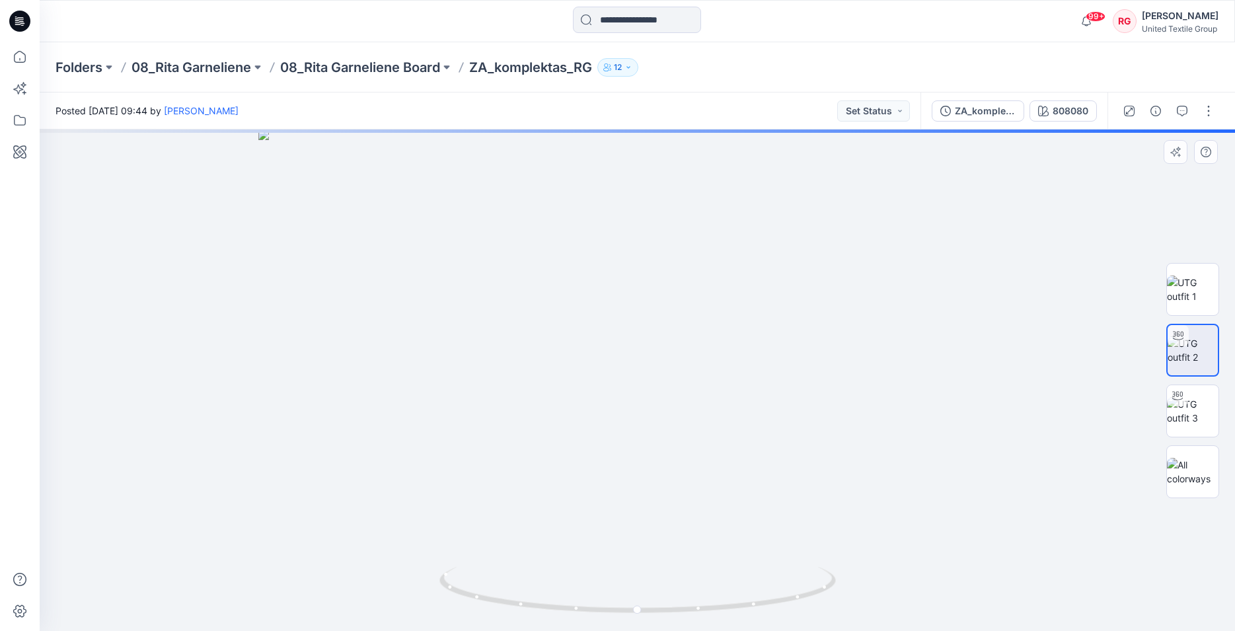
drag, startPoint x: 640, startPoint y: 204, endPoint x: 640, endPoint y: 417, distance: 213.5
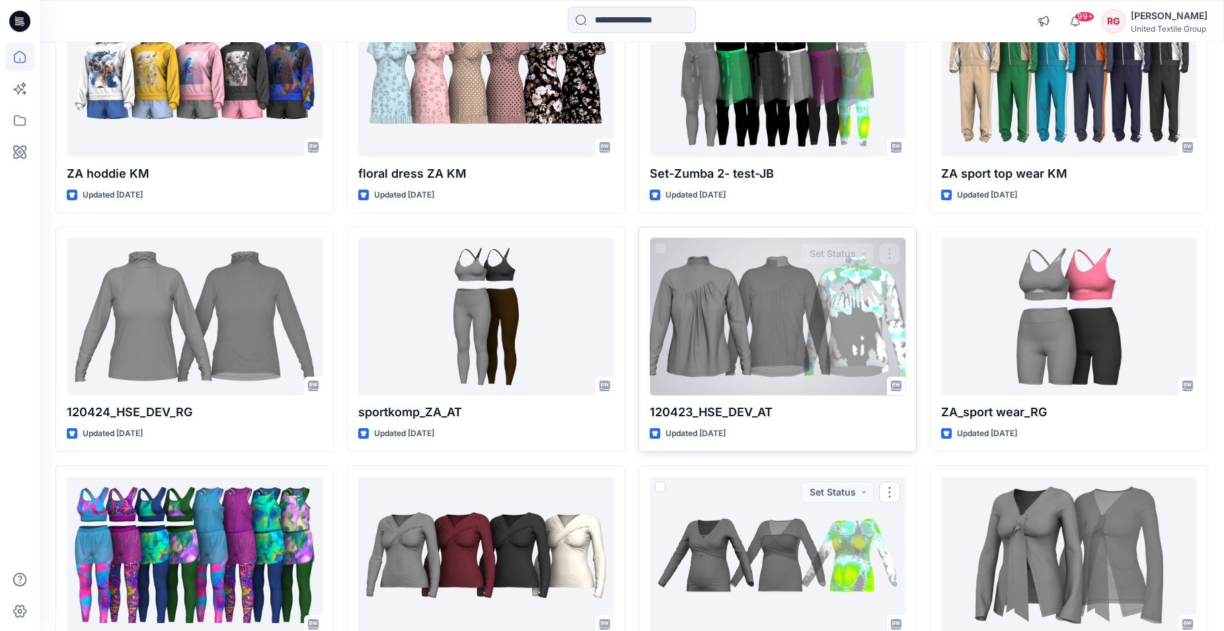
scroll to position [902, 0]
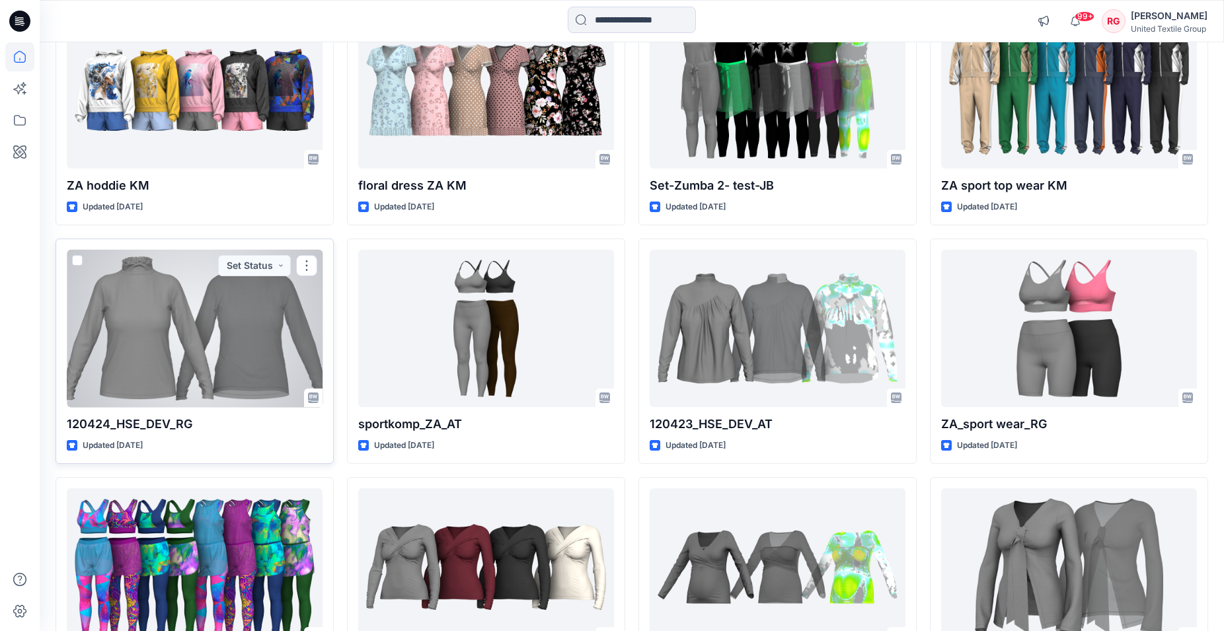
click at [215, 321] on div at bounding box center [195, 329] width 256 height 158
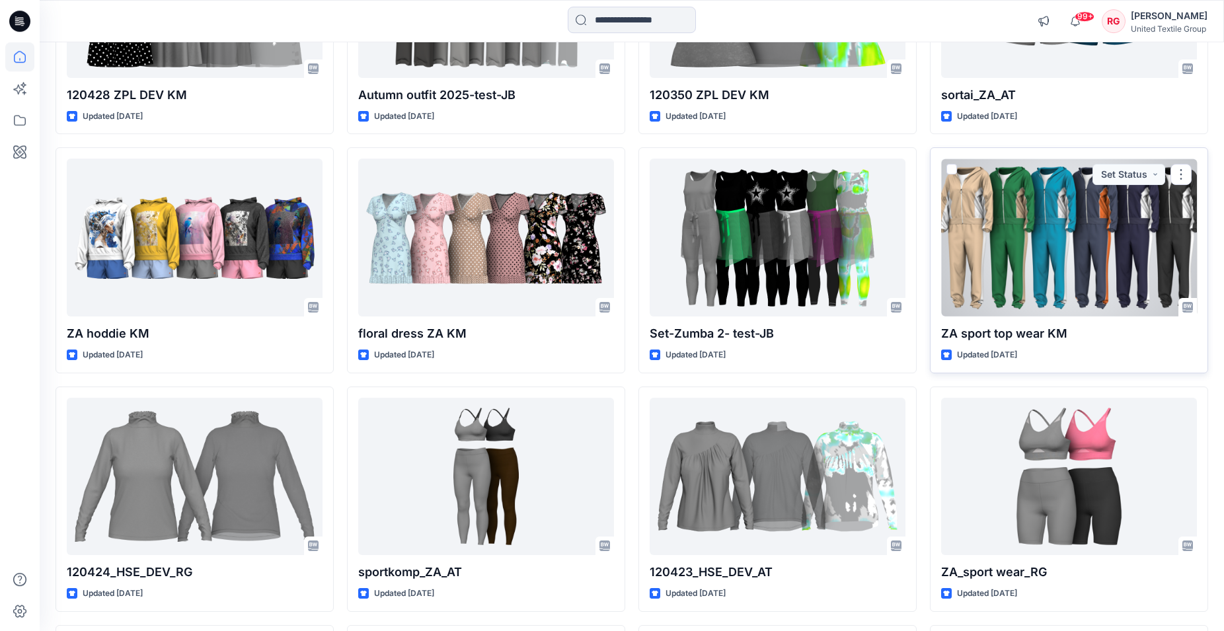
scroll to position [793, 0]
